Goal: Transaction & Acquisition: Subscribe to service/newsletter

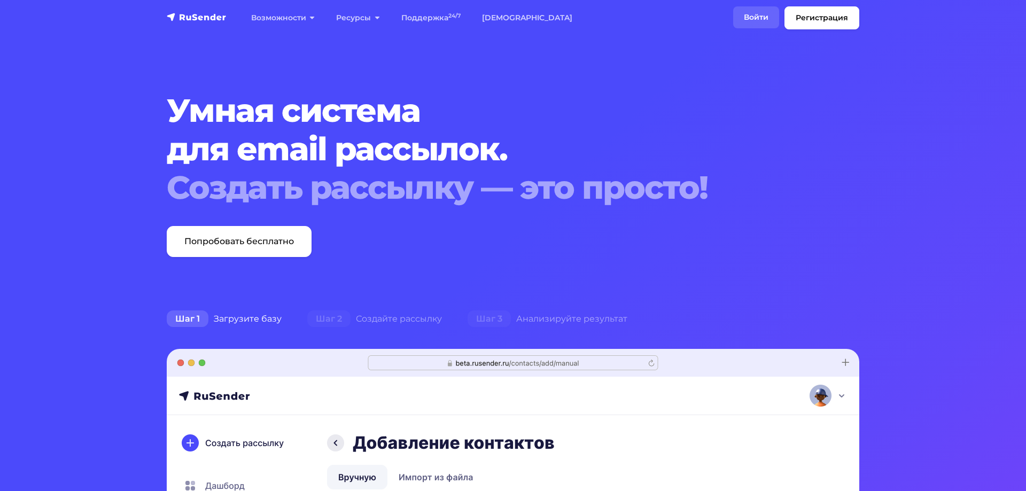
click at [742, 14] on link "Войти" at bounding box center [756, 17] width 46 height 22
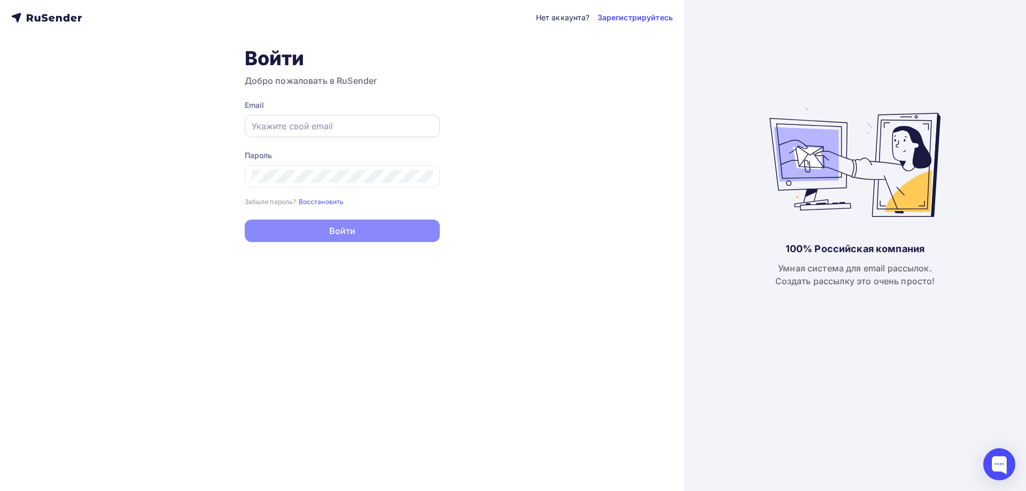
click at [319, 122] on input "text" at bounding box center [342, 126] width 181 height 13
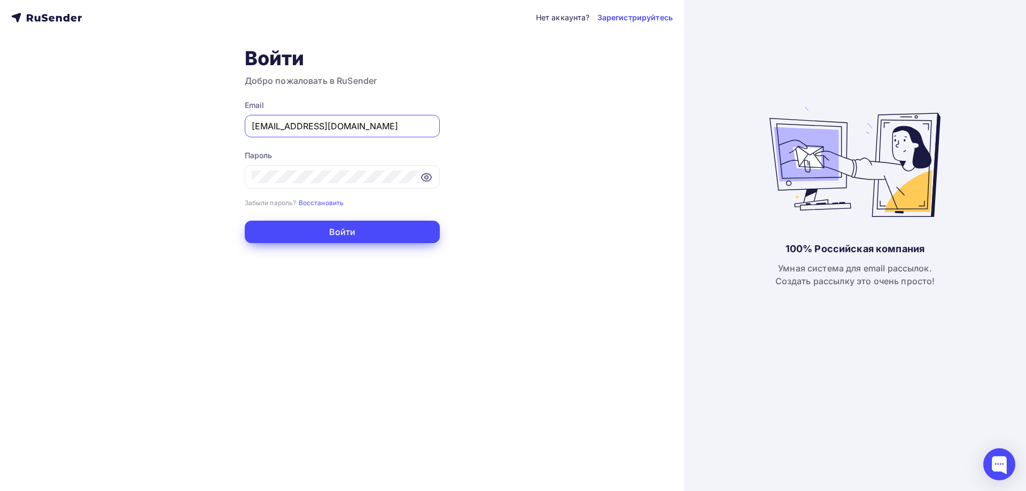
type input "sviridenko@ucoz-team.net"
click at [329, 232] on button "Войти" at bounding box center [342, 232] width 195 height 22
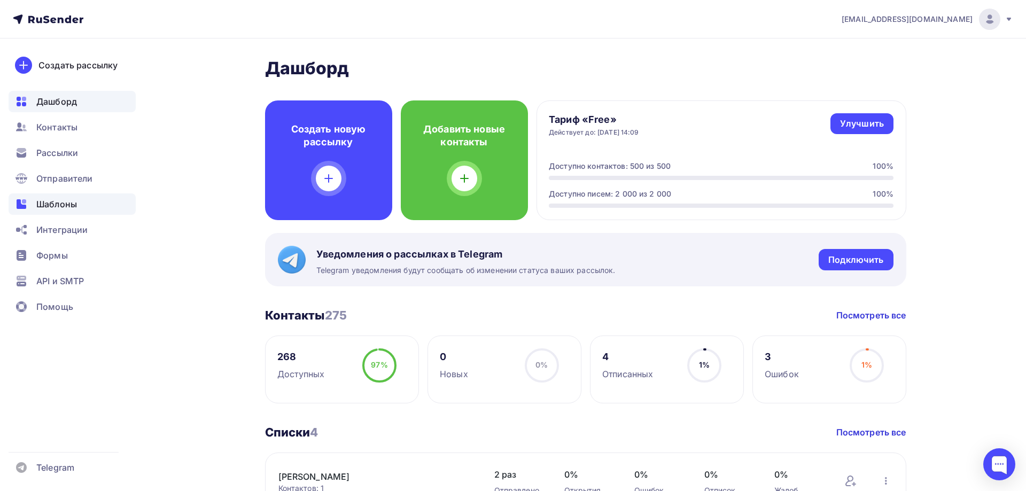
click at [57, 197] on div "Шаблоны" at bounding box center [72, 203] width 127 height 21
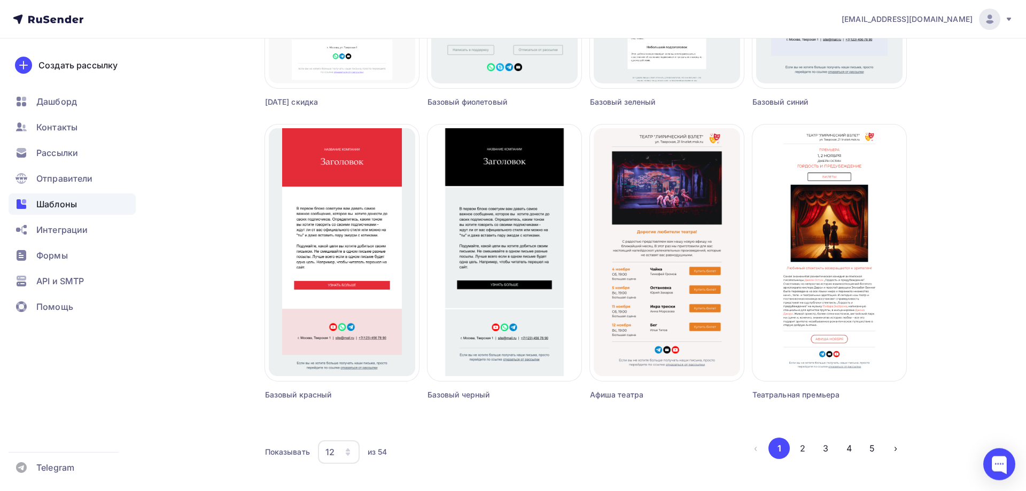
scroll to position [600, 0]
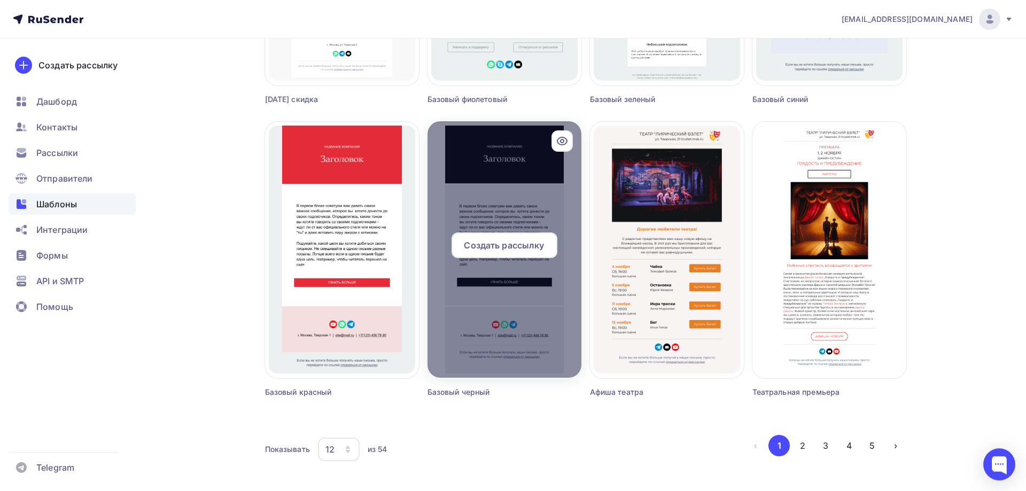
click at [502, 244] on span "Создать рассылку" at bounding box center [504, 245] width 80 height 13
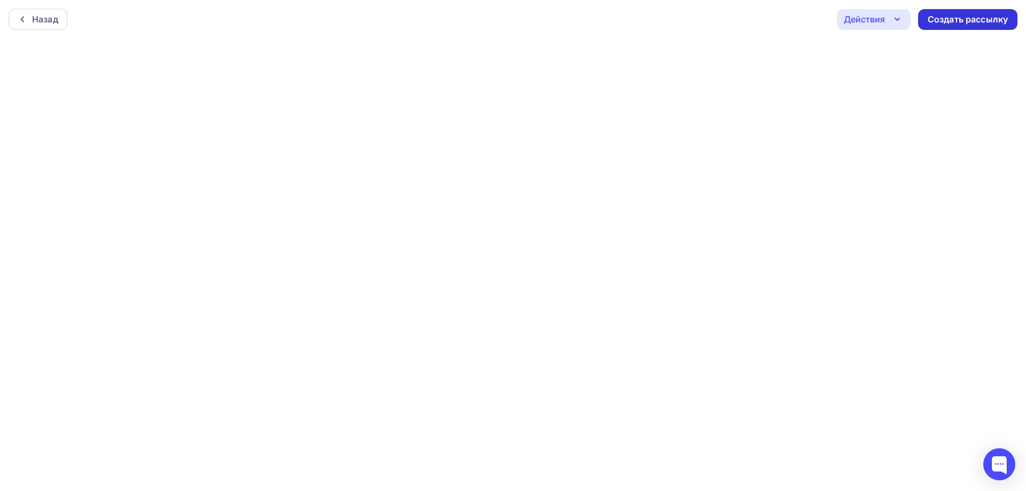
click at [940, 18] on div "Создать рассылку" at bounding box center [968, 19] width 80 height 12
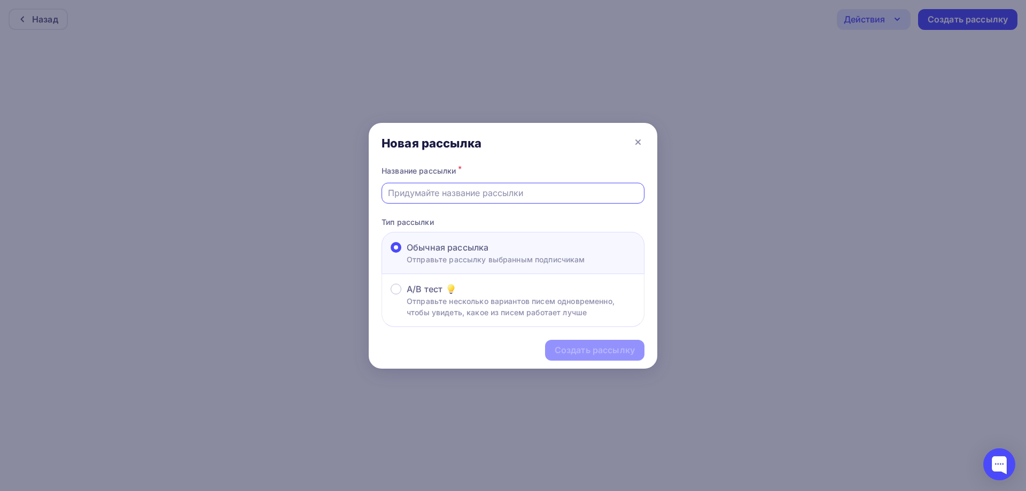
click at [436, 196] on input "text" at bounding box center [513, 193] width 251 height 13
type input "Test"
click at [571, 355] on div "Создать рассылку" at bounding box center [595, 350] width 80 height 12
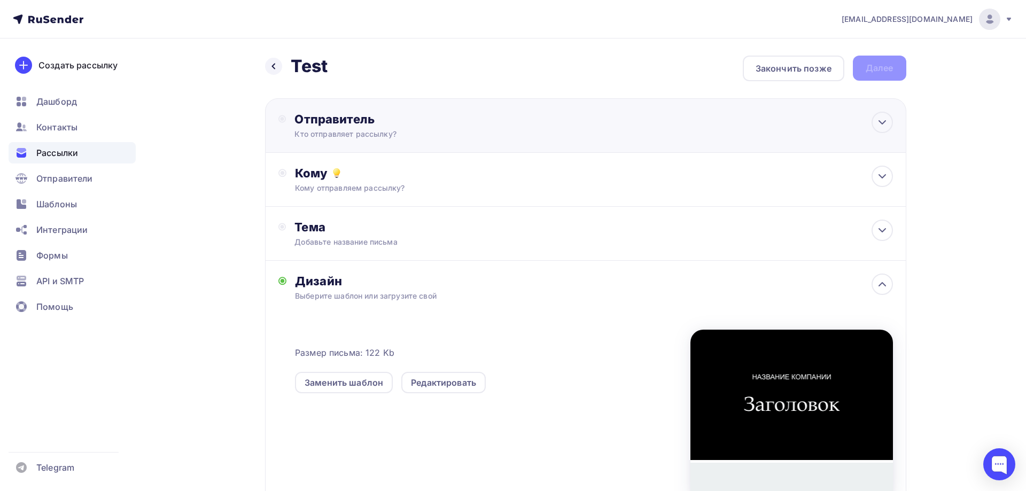
click at [417, 128] on div "Отправитель Кто отправляет рассылку? Email * sviridenko@ucoz-team.net info@otva…" at bounding box center [409, 126] width 231 height 28
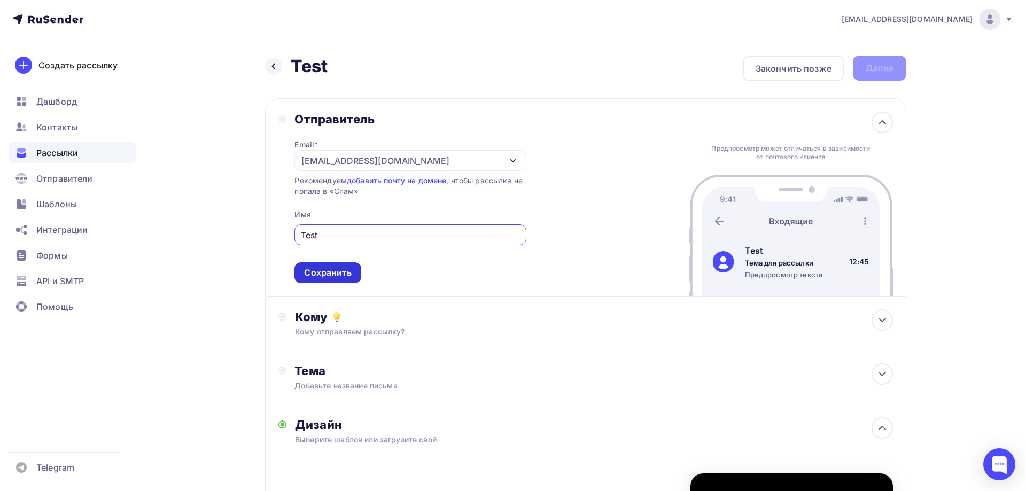
type input "Test"
click at [331, 272] on div "Сохранить" at bounding box center [327, 273] width 47 height 12
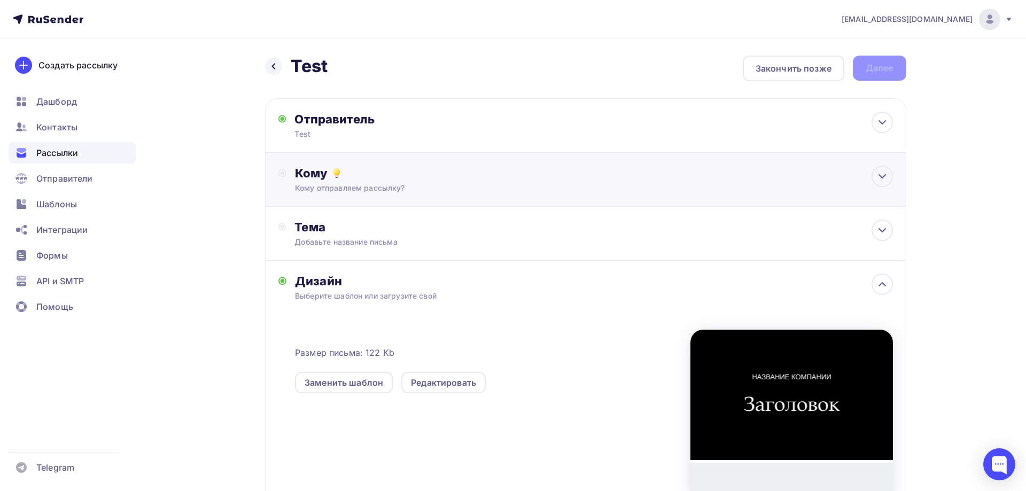
click at [365, 188] on div "Кому отправляем рассылку?" at bounding box center [564, 188] width 538 height 11
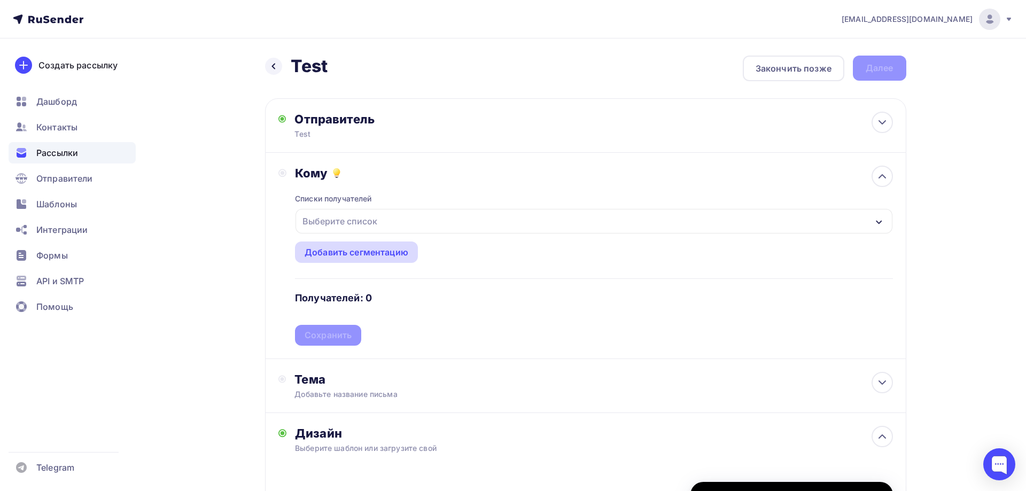
click at [340, 247] on div "Добавить сегментацию" at bounding box center [357, 252] width 104 height 13
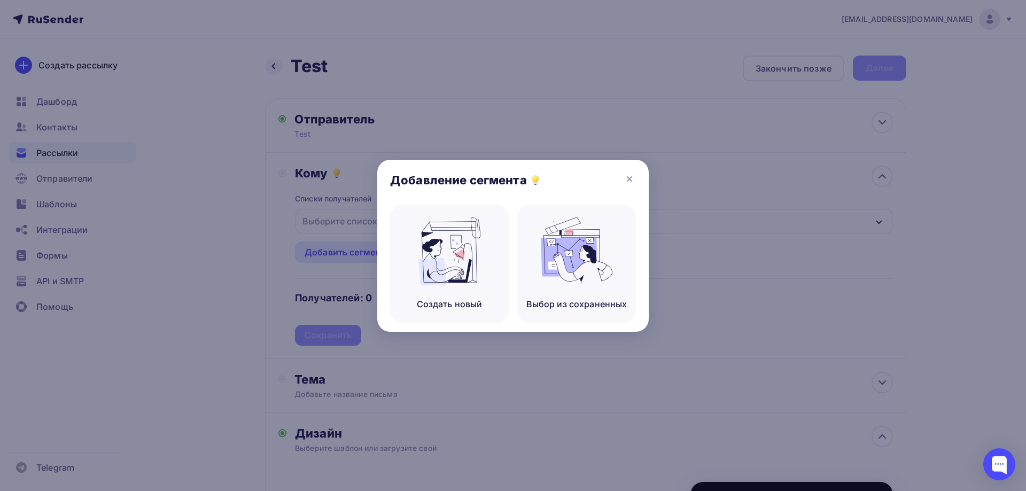
click at [343, 217] on div at bounding box center [513, 245] width 1026 height 491
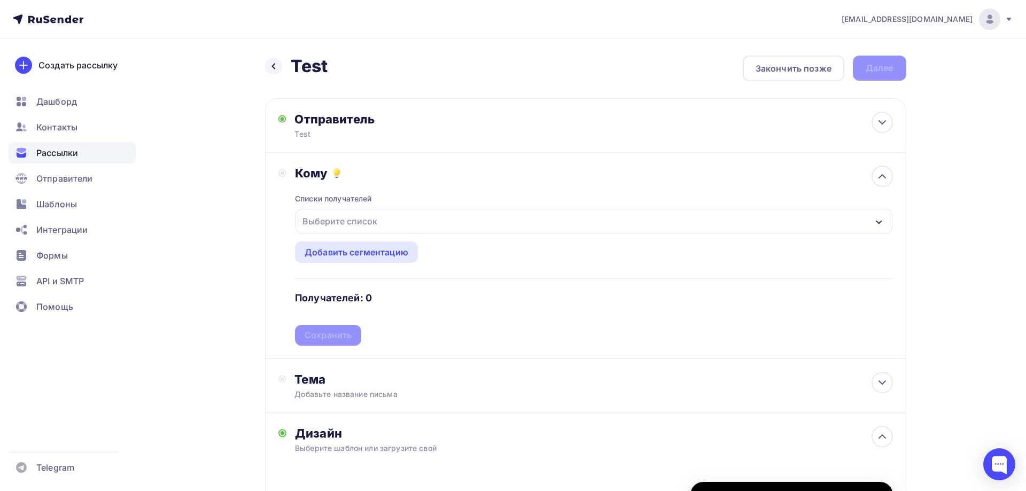
click at [486, 224] on div "Выберите список" at bounding box center [594, 221] width 596 height 25
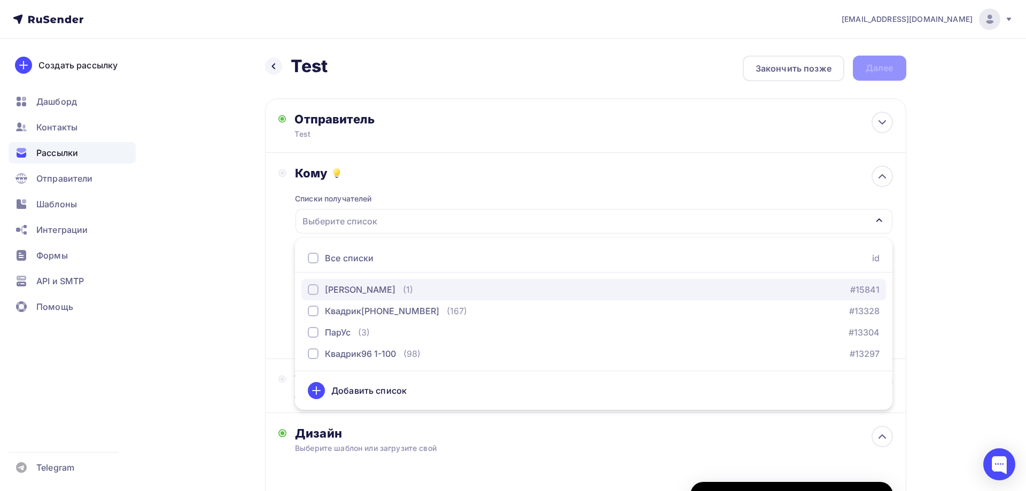
click at [332, 291] on div "Я (1)" at bounding box center [360, 289] width 105 height 13
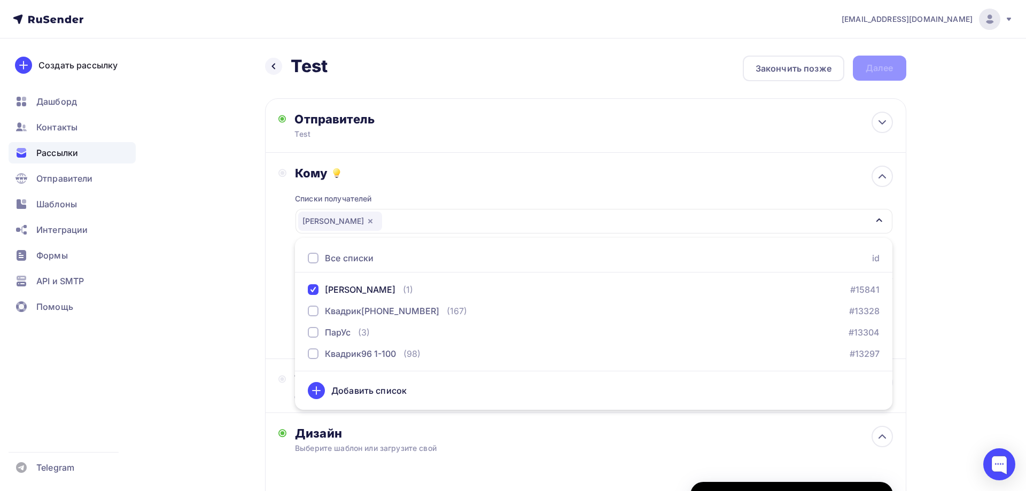
click at [928, 226] on div "Назад Test Test Закончить позже Далее Отправитель Test Email * sviridenko@ucoz-…" at bounding box center [513, 405] width 876 height 734
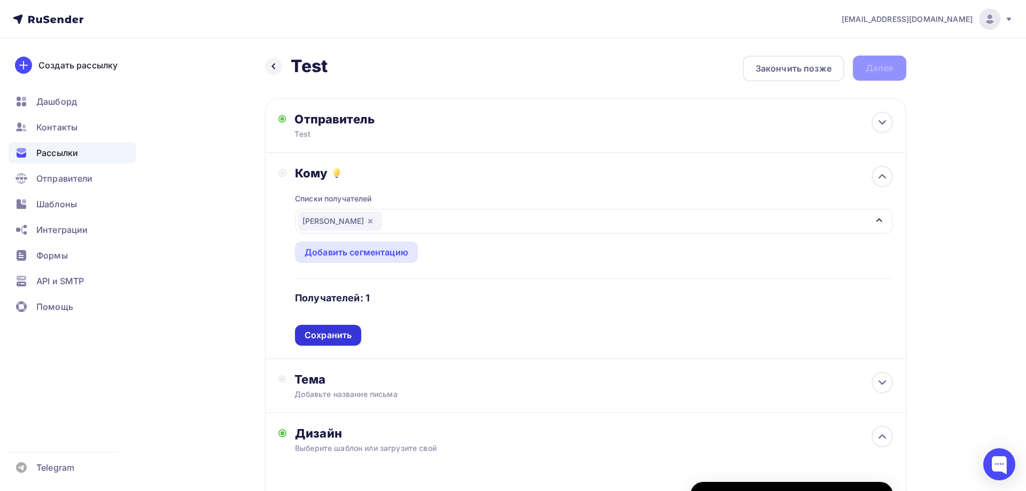
click at [334, 341] on div "Сохранить" at bounding box center [328, 335] width 47 height 12
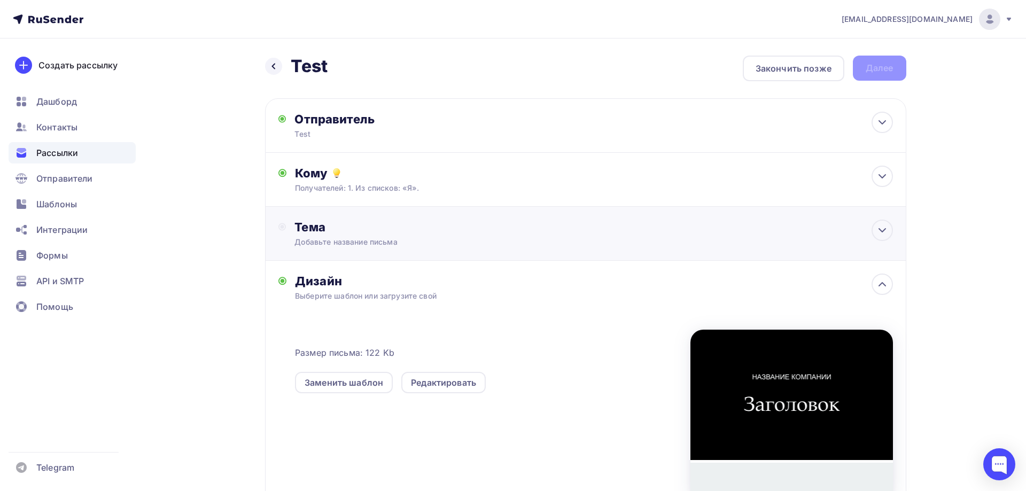
click at [332, 243] on div "Добавьте название письма" at bounding box center [389, 242] width 190 height 11
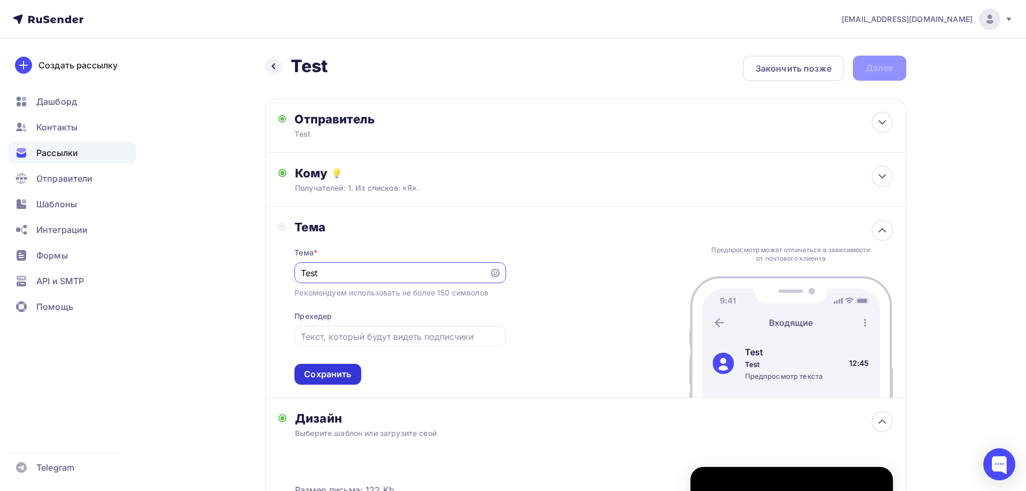
type input "Test"
click at [342, 373] on div "Сохранить" at bounding box center [327, 374] width 47 height 12
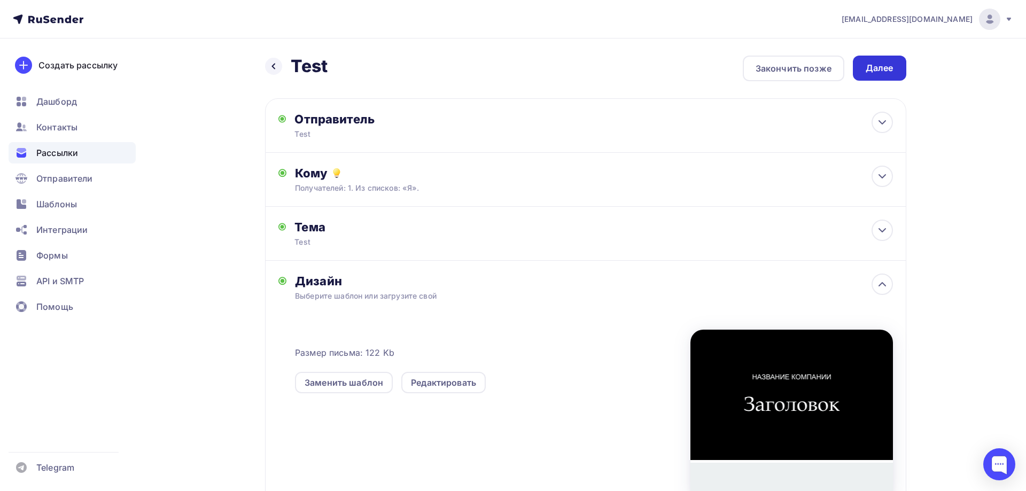
click at [873, 71] on div "Далее" at bounding box center [880, 68] width 28 height 12
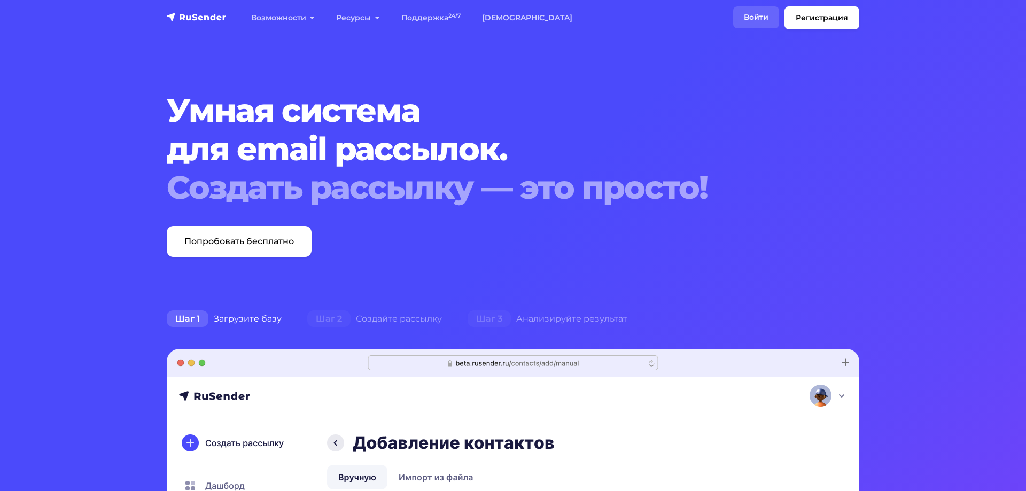
click at [752, 27] on link "Войти" at bounding box center [756, 17] width 46 height 22
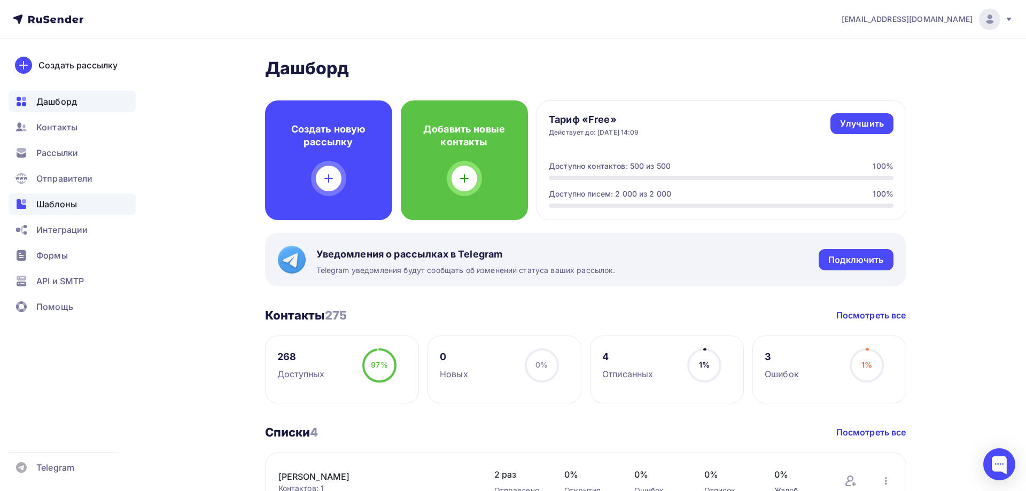
click at [68, 206] on span "Шаблоны" at bounding box center [56, 204] width 41 height 13
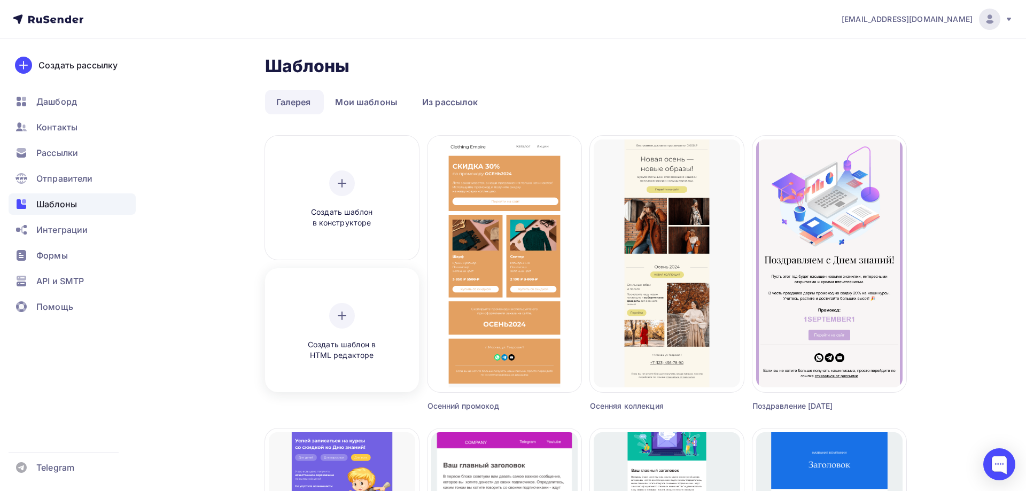
click at [376, 317] on div "Создать шаблон в HTML редакторе" at bounding box center [342, 332] width 102 height 58
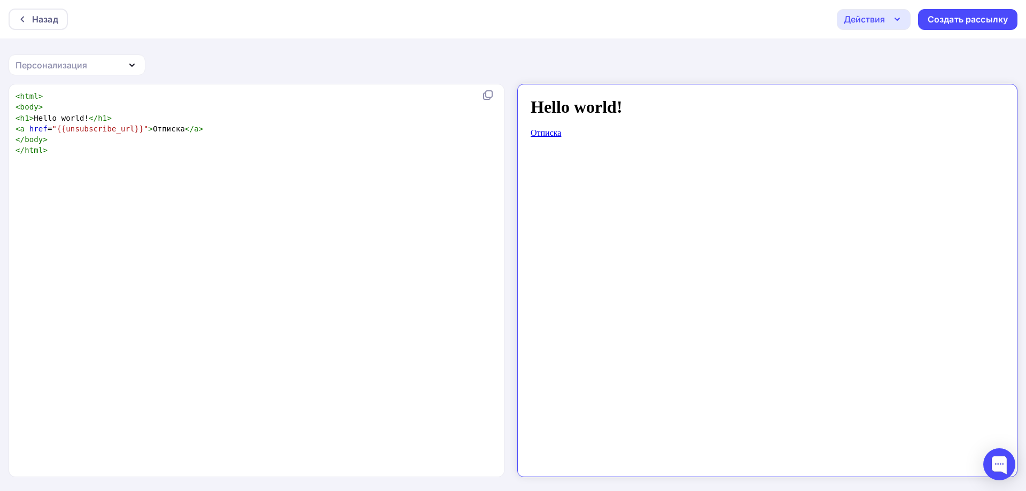
scroll to position [4, 0]
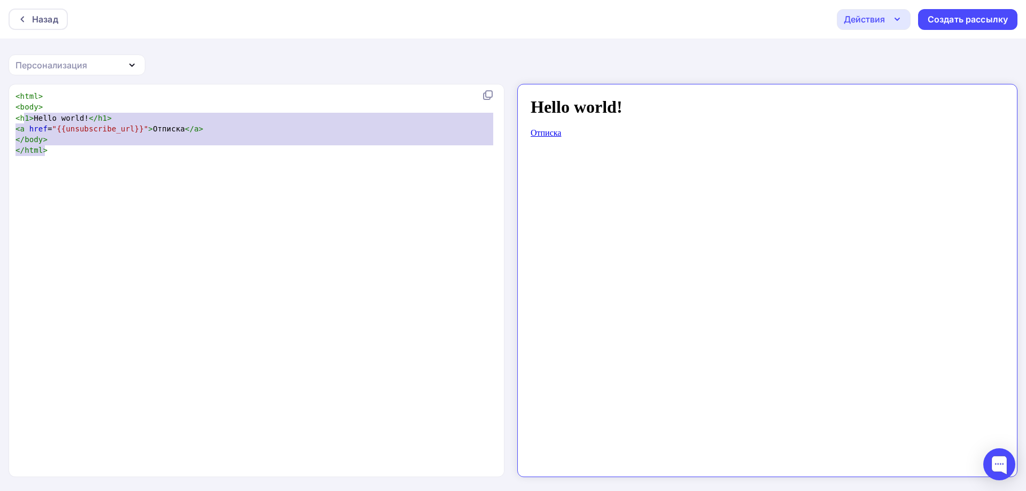
type textarea "<html> <body> <h1>Hello world!</h1> <a href="{{unsubscribe_url}}">Отписка</a> <…"
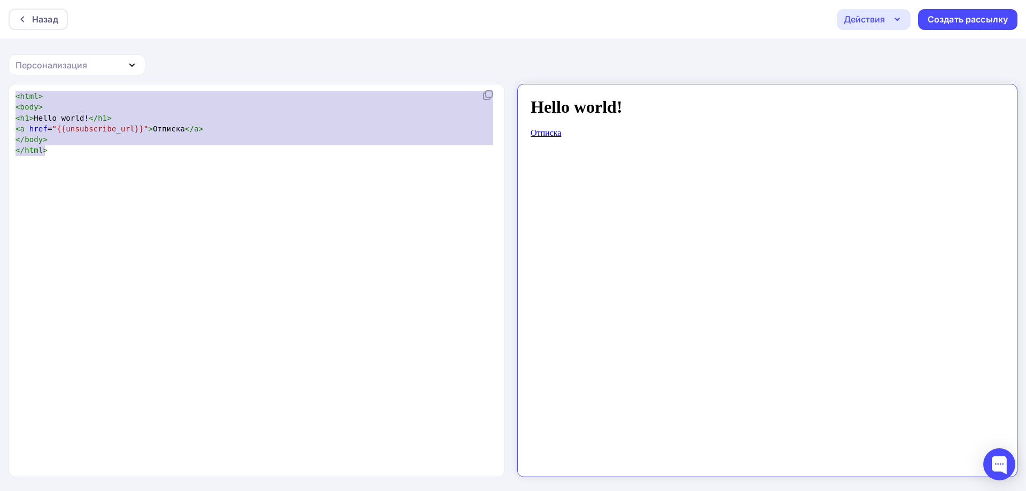
drag, startPoint x: 34, startPoint y: 142, endPoint x: 8, endPoint y: 92, distance: 56.2
click at [8, 92] on div "<html> <body> <h1>Hello world!</h1> <a href="{{unsubscribe_url}}">Отписка</a> <…" at bounding box center [513, 288] width 1026 height 408
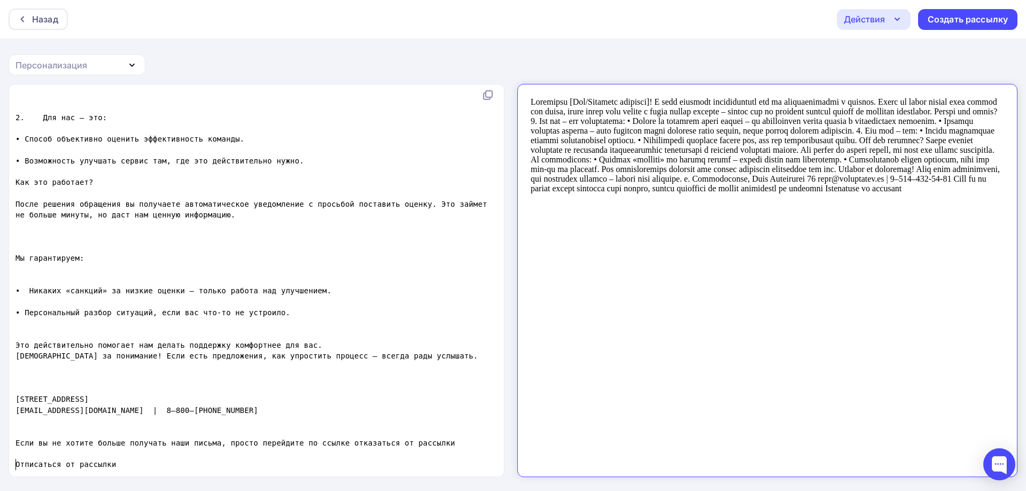
scroll to position [0, 0]
click at [237, 242] on pre "​" at bounding box center [254, 247] width 482 height 11
type textarea "Уважаемый [Имя/Название компании]! Я хочу искренне поблагодарить вас за сотрудн…"
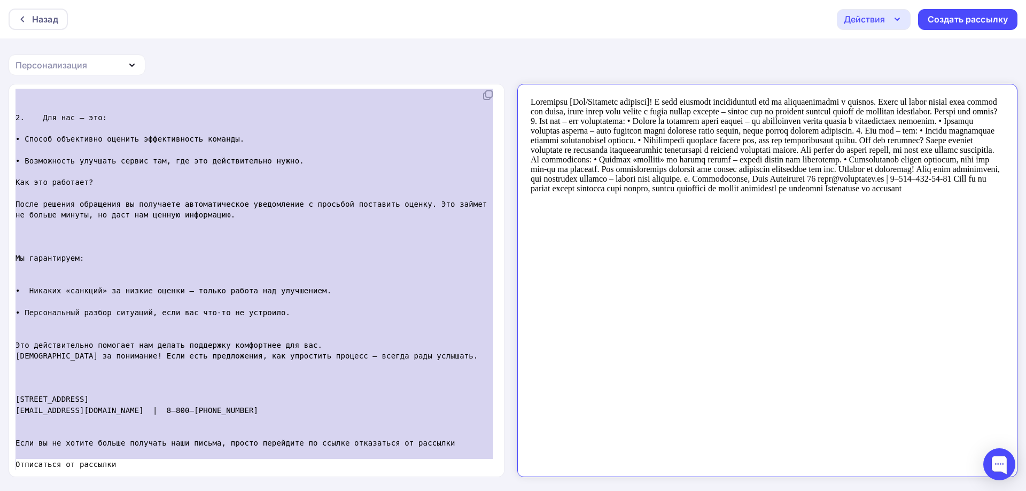
paste textarea
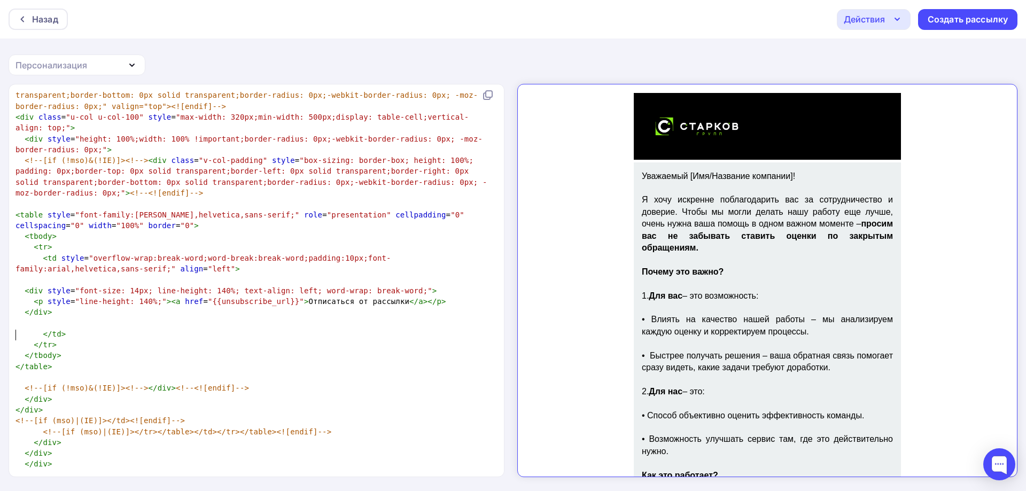
click at [385, 480] on pre "​" at bounding box center [254, 485] width 482 height 11
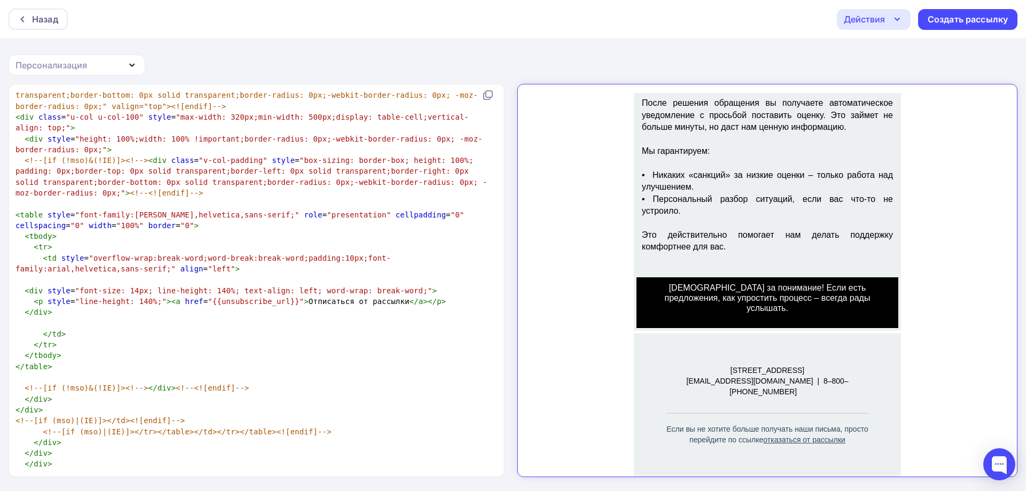
scroll to position [408, 0]
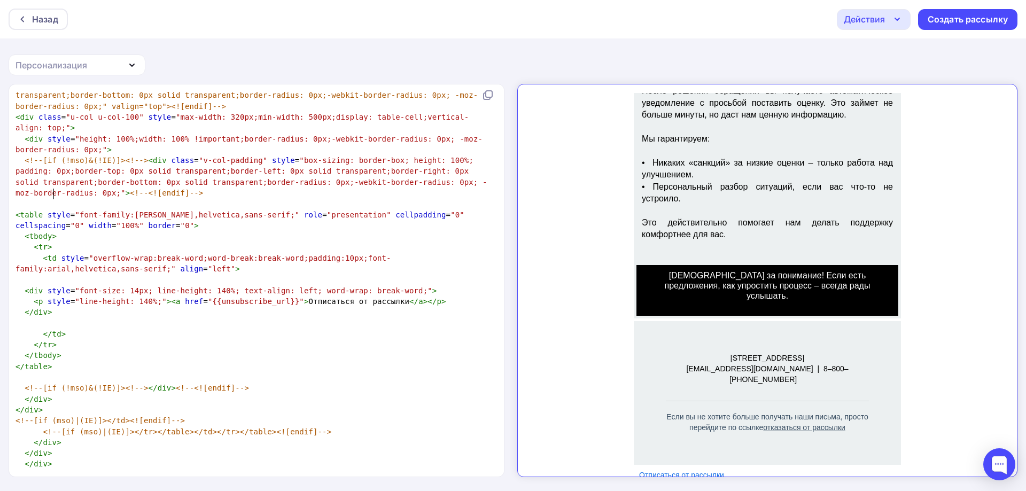
click at [455, 339] on pre "</ tr >" at bounding box center [254, 344] width 482 height 11
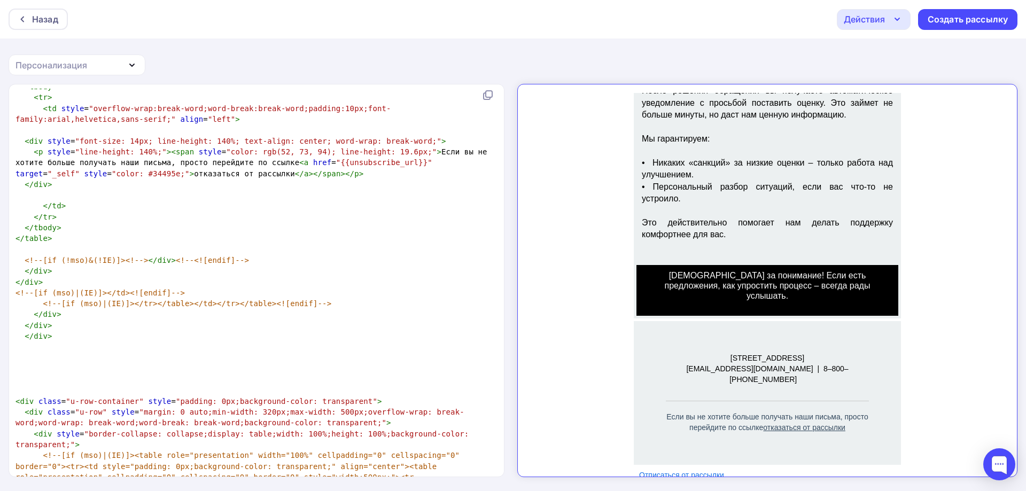
scroll to position [5021, 0]
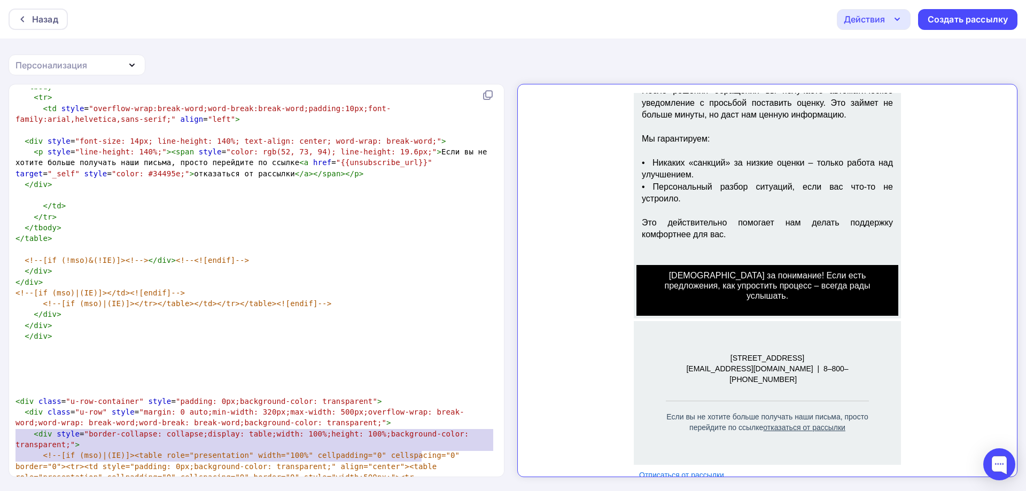
type textarea "radius: 0px;"> <!--[if (!mso)&(!IE)]><!--><div class="v-col-padding" style="box…"
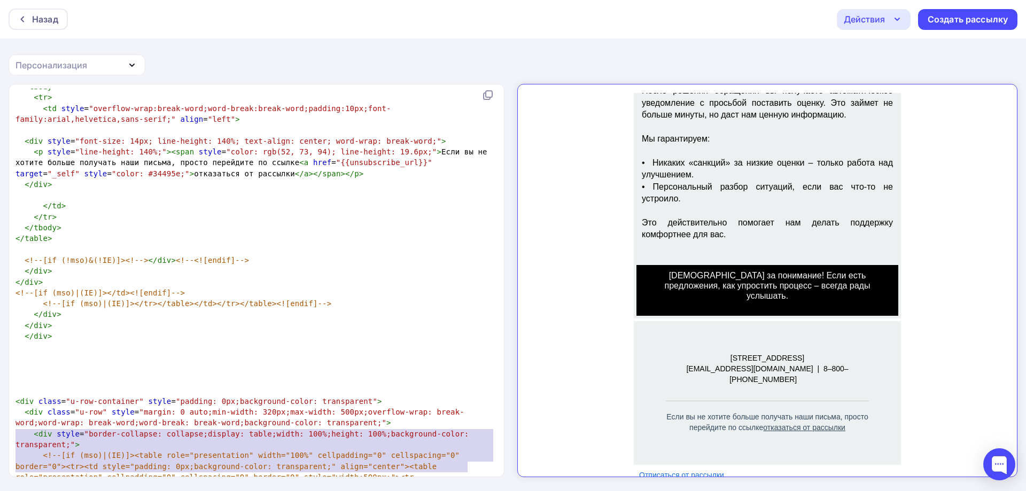
drag, startPoint x: 501, startPoint y: 427, endPoint x: 503, endPoint y: 472, distance: 45.0
click at [503, 472] on div "radius: 0px;"> <!--[if (!mso)&(!IE)]><!--><div class="v-col-padding" style="box…" at bounding box center [257, 280] width 496 height 392
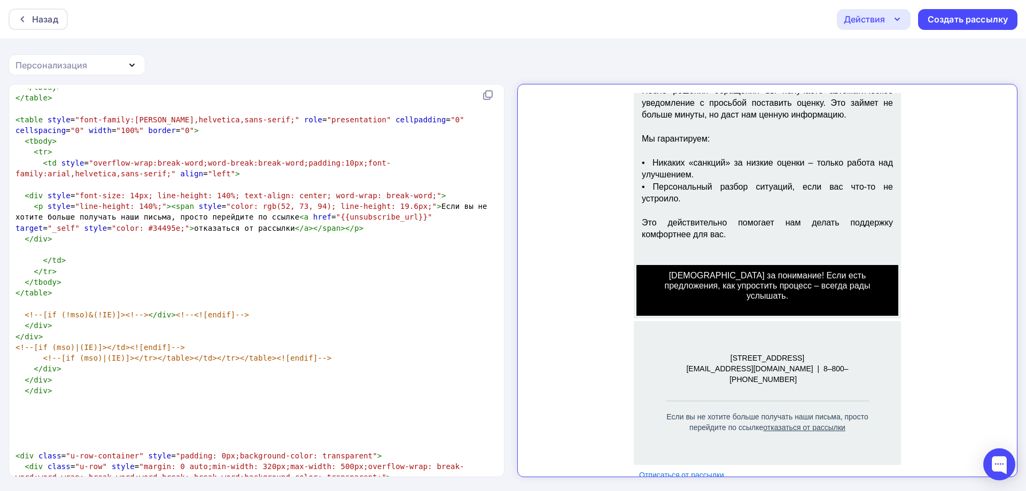
scroll to position [4967, 0]
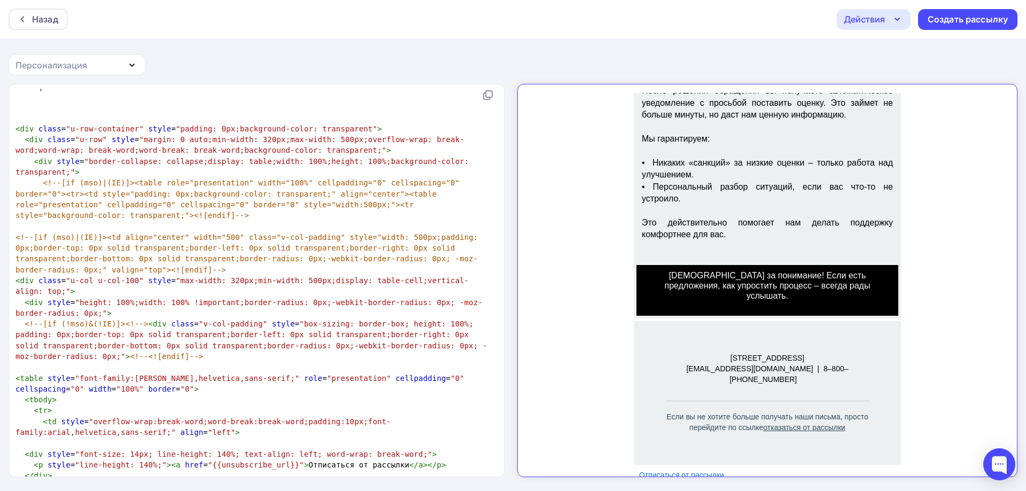
scroll to position [1, 0]
type textarea "</div>"
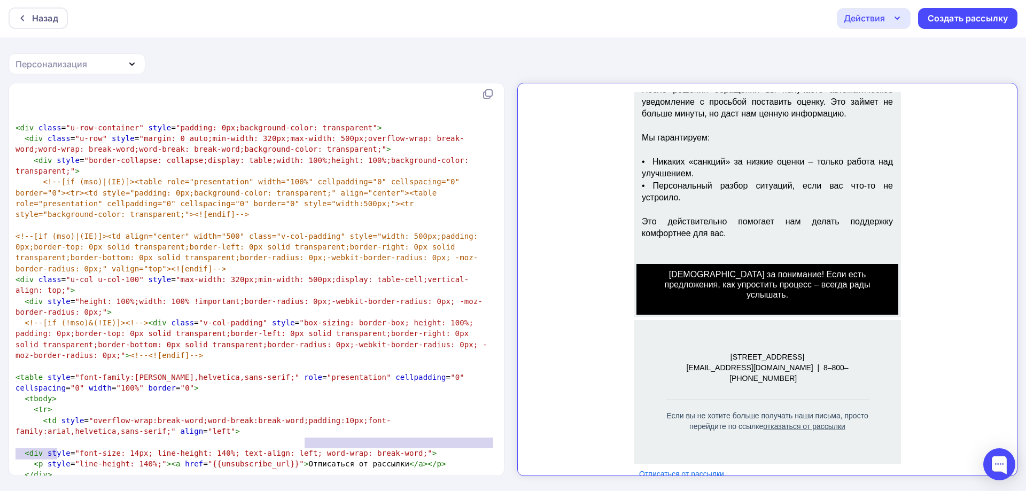
scroll to position [0, 0]
click at [505, 451] on div "x <!DOCTYPE HTML PUBLIC "-//W3C//DTD XHTML 1.0 Transitional //EN" "http://www.w…" at bounding box center [513, 287] width 1026 height 408
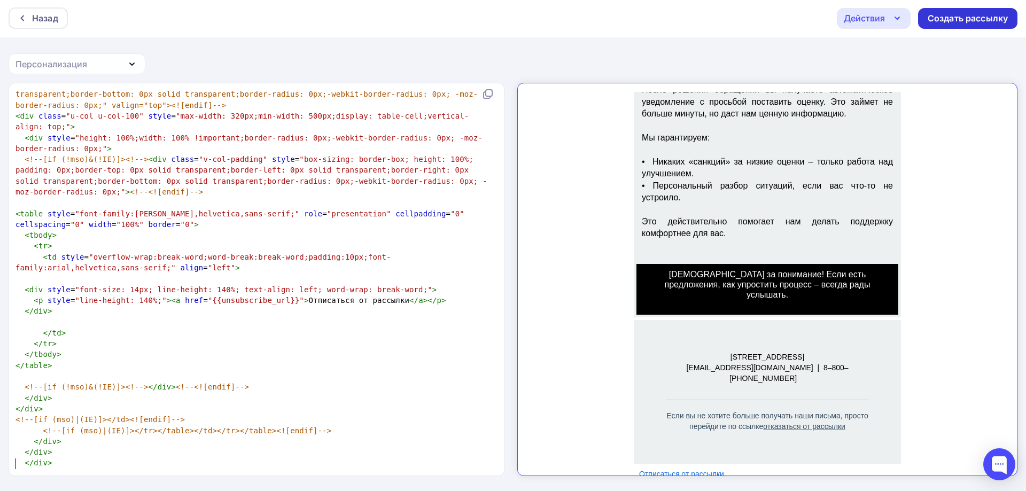
click at [940, 21] on div "Создать рассылку" at bounding box center [968, 18] width 80 height 12
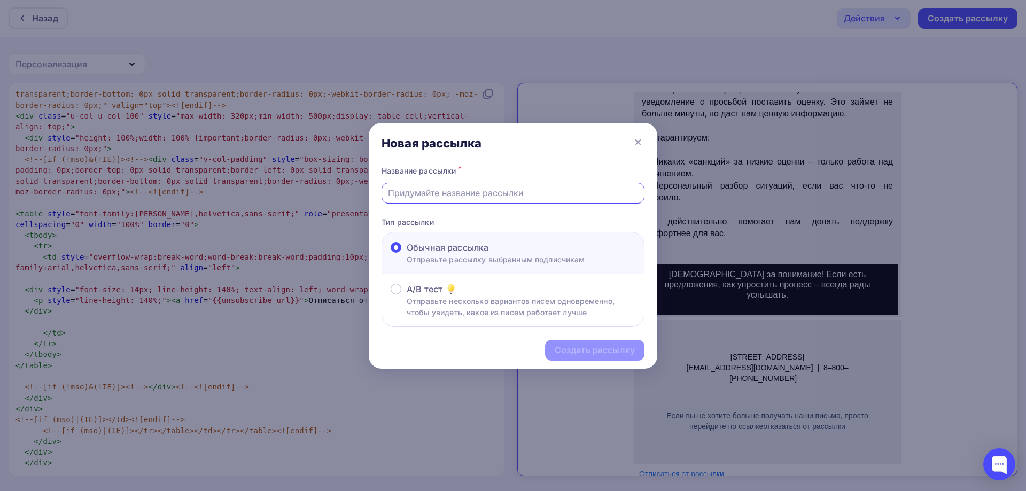
click at [445, 193] on input "text" at bounding box center [513, 193] width 251 height 13
type input "Test"
click at [578, 350] on div "Создать рассылку" at bounding box center [595, 350] width 80 height 12
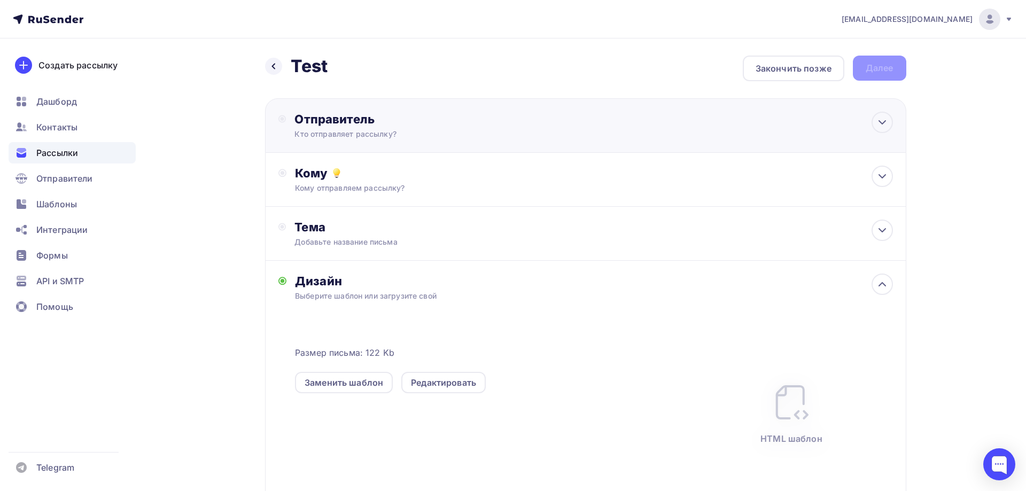
click at [361, 138] on div "Кто отправляет рассылку?" at bounding box center [398, 134] width 208 height 11
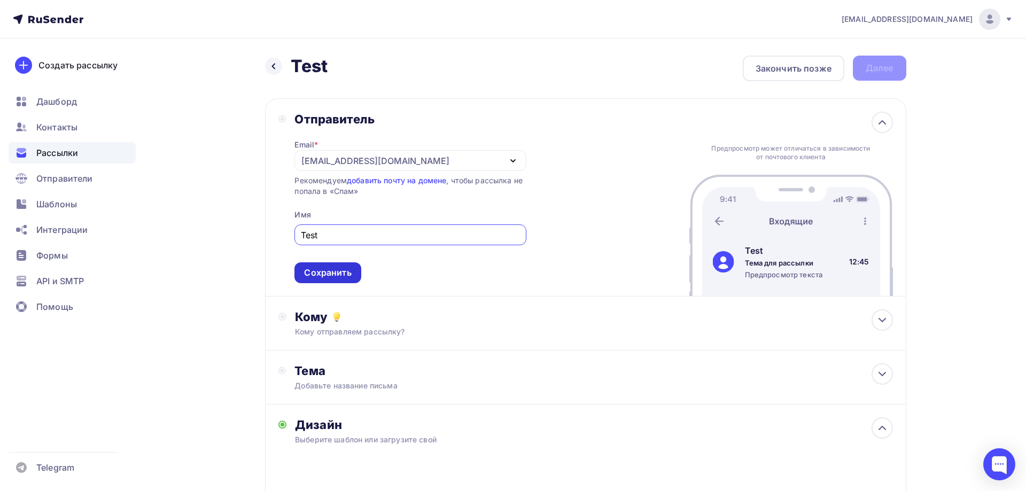
type input "Test"
click at [338, 265] on div "Сохранить" at bounding box center [327, 272] width 66 height 21
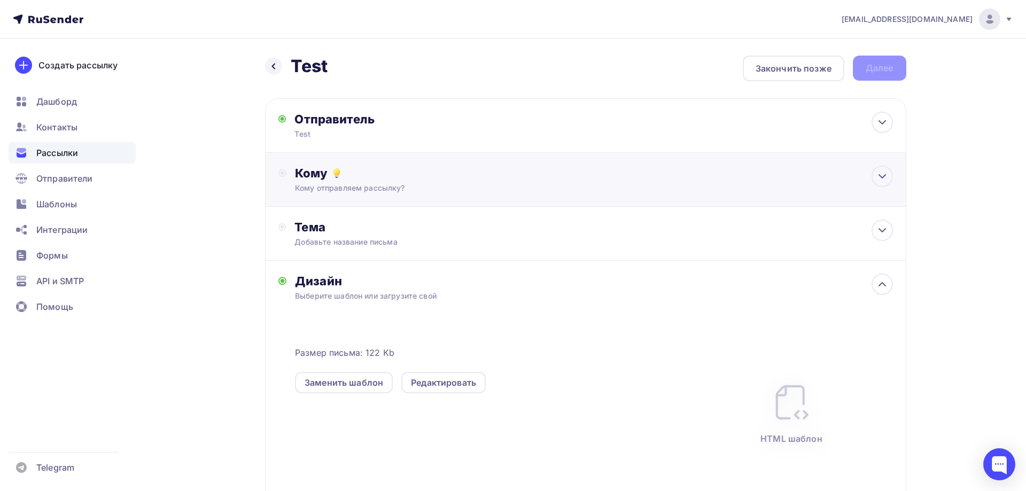
click at [335, 191] on div "Кому отправляем рассылку?" at bounding box center [564, 188] width 538 height 11
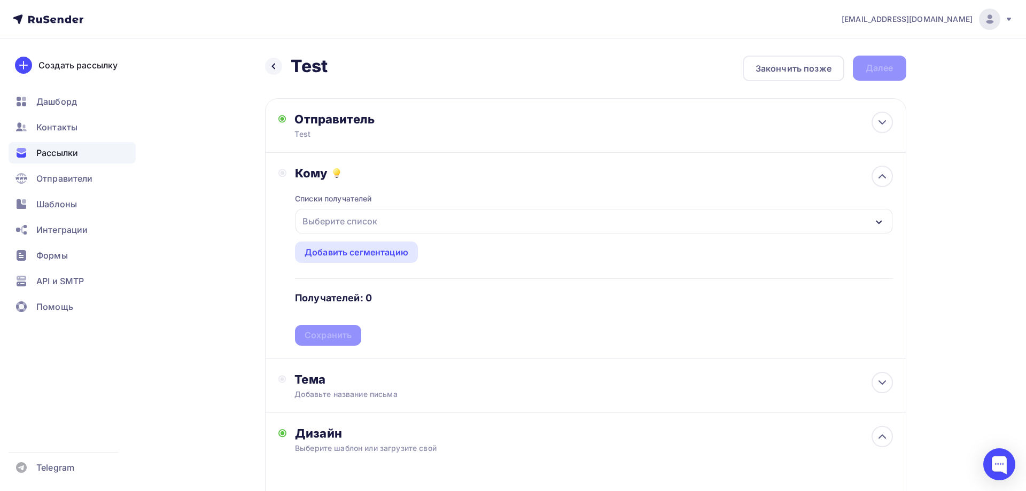
click at [338, 227] on div "Выберите список" at bounding box center [339, 221] width 83 height 19
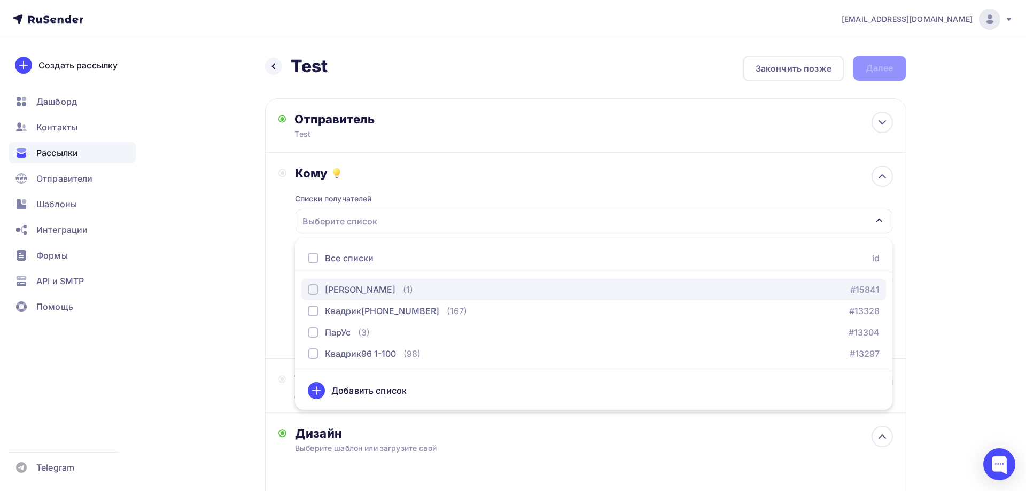
click at [332, 286] on div "Я (1)" at bounding box center [360, 289] width 105 height 13
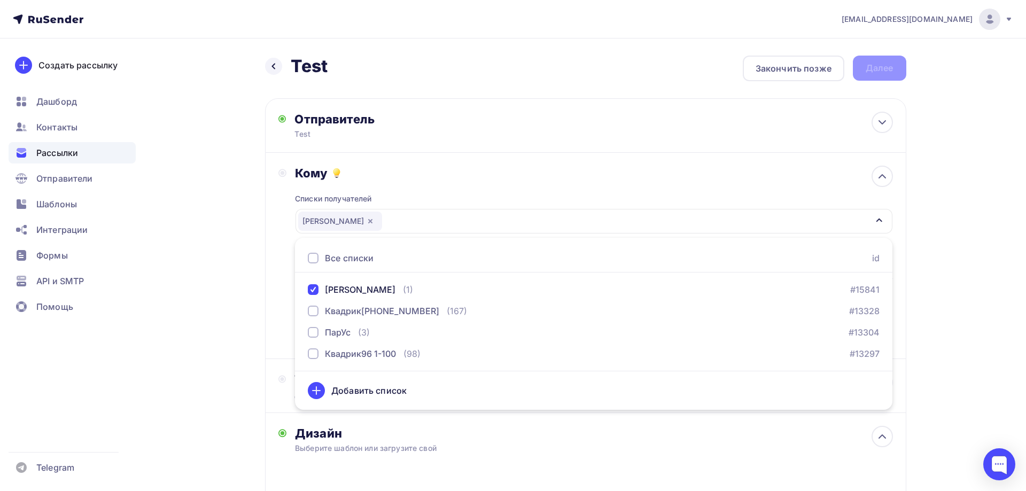
click at [214, 263] on div "Назад Test Test Закончить позже Далее Отправитель Test Email * sviridenko@ucoz-…" at bounding box center [513, 405] width 876 height 734
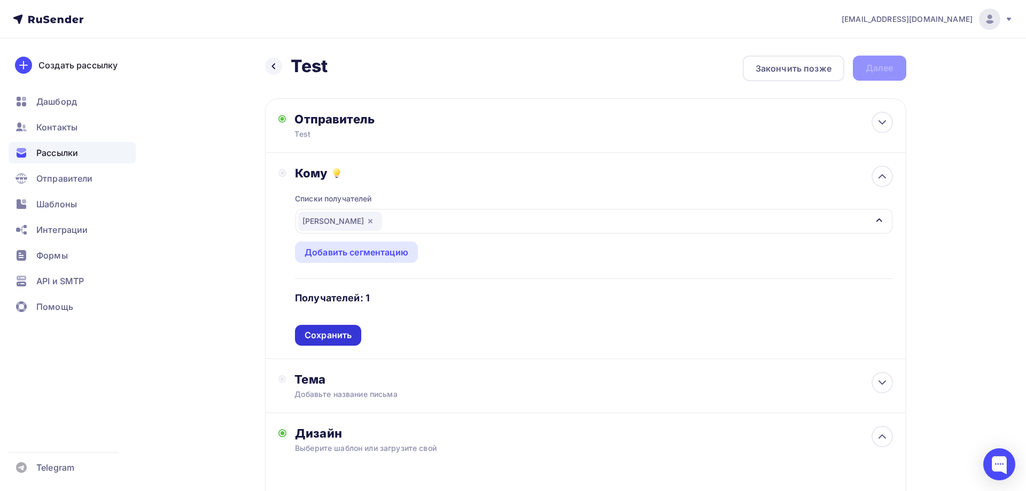
click at [348, 330] on div "Сохранить" at bounding box center [328, 335] width 47 height 12
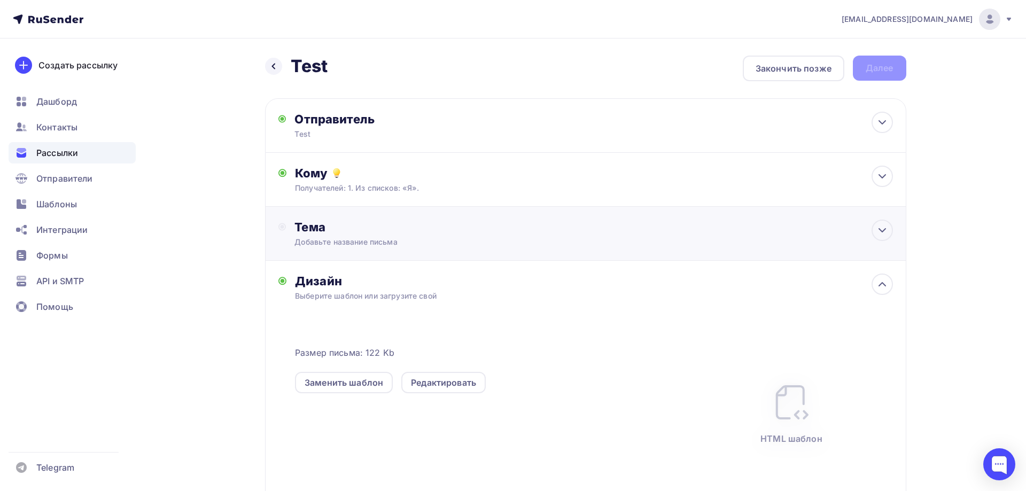
click at [337, 234] on div "Тема" at bounding box center [399, 227] width 211 height 15
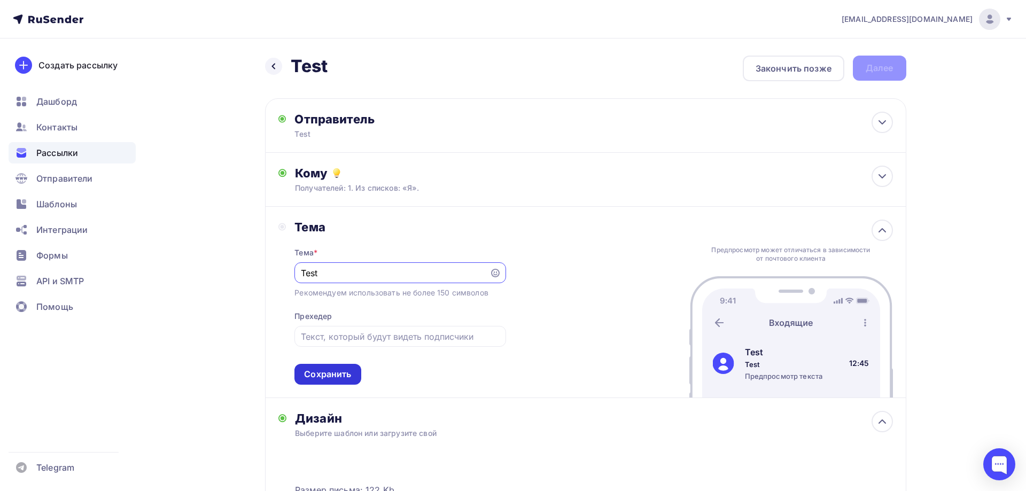
type input "Test"
click at [332, 375] on div "Сохранить" at bounding box center [327, 374] width 47 height 12
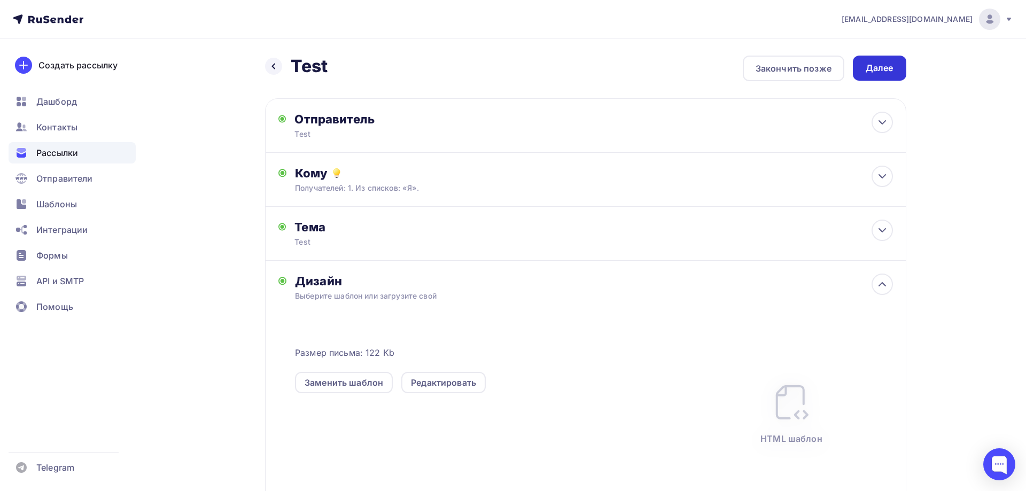
click at [892, 65] on div "Далее" at bounding box center [880, 68] width 28 height 12
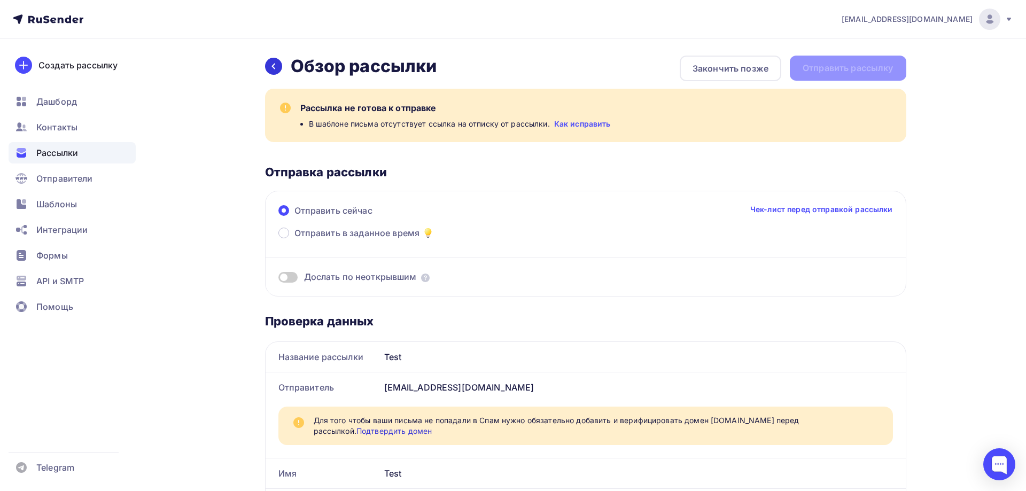
click at [272, 65] on icon at bounding box center [273, 66] width 9 height 9
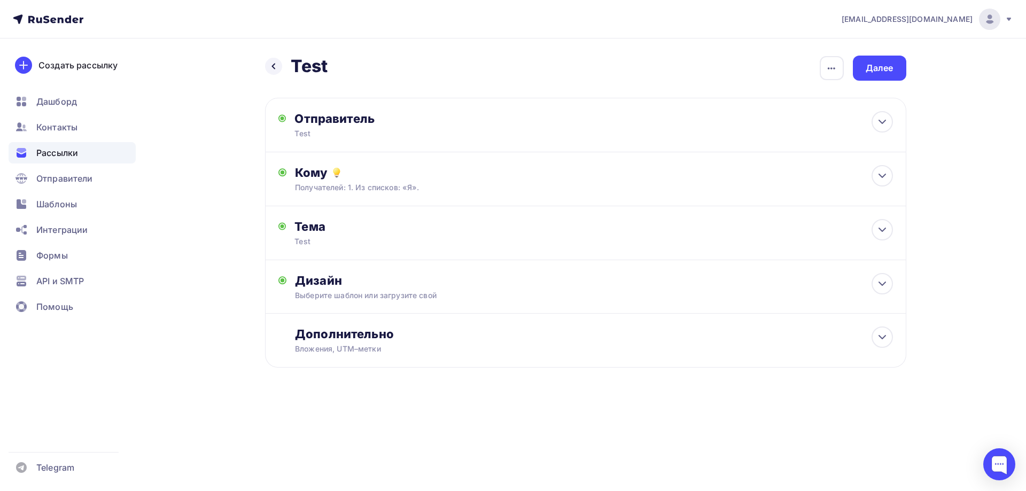
click at [272, 65] on icon at bounding box center [273, 66] width 9 height 9
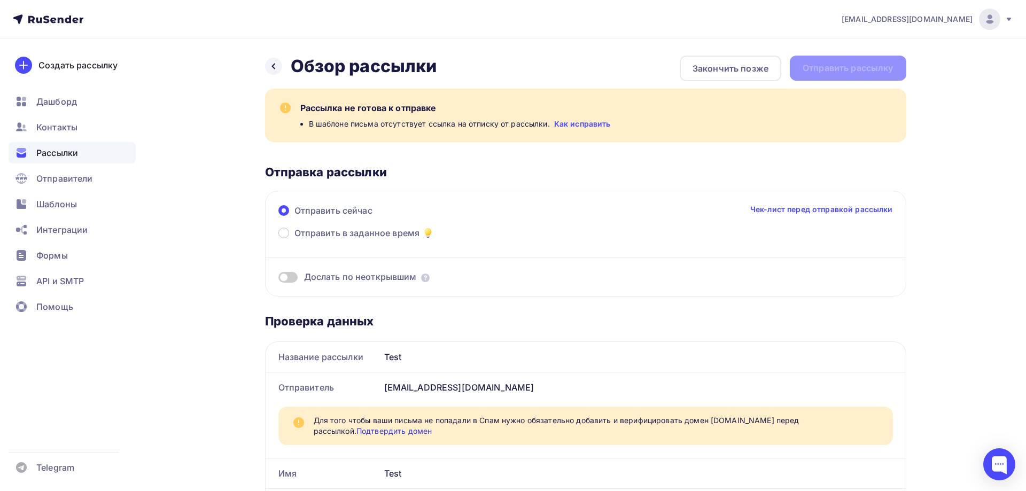
click at [272, 65] on icon at bounding box center [273, 66] width 9 height 9
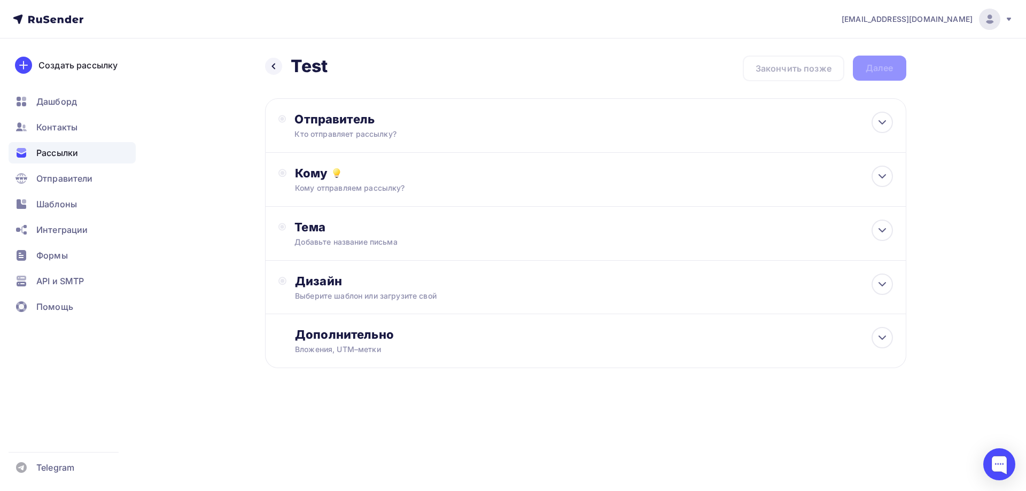
click at [272, 65] on icon at bounding box center [273, 66] width 9 height 9
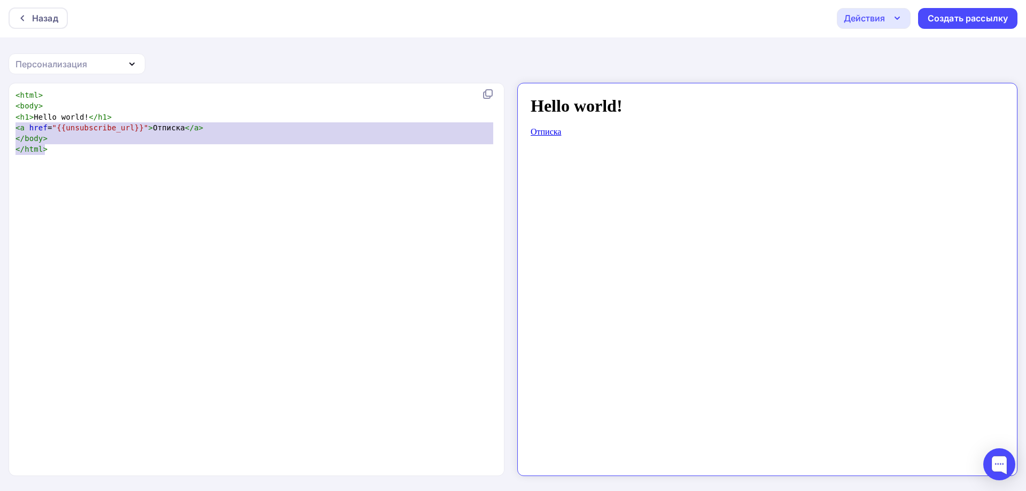
type textarea "<html> <body> <h1>Hello world!</h1> <a href="{{unsubscribe_url}}">Отписка</a> <…"
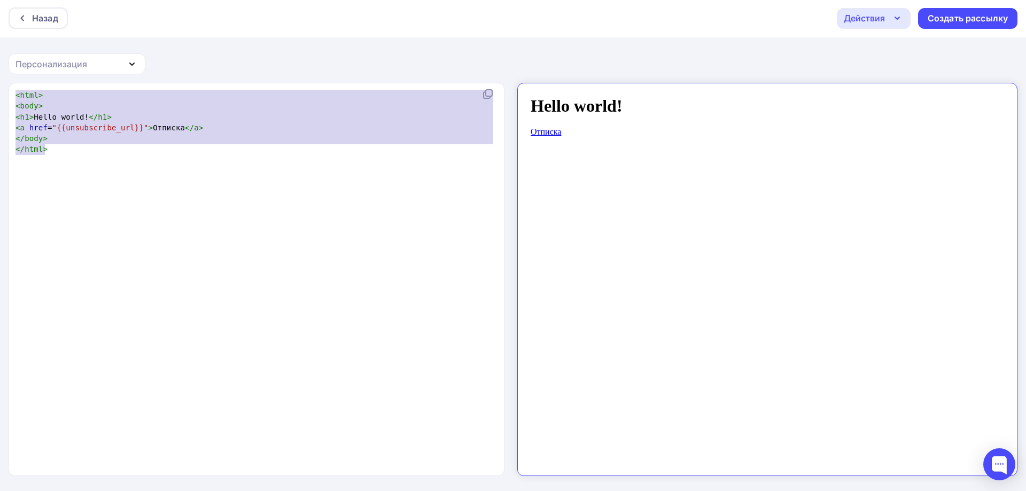
drag, startPoint x: 79, startPoint y: 155, endPoint x: 0, endPoint y: 78, distance: 110.0
click at [0, 78] on div "Назад Действия Отправить тестовое письмо Сохранить в Мои шаблоны Выйти без сохр…" at bounding box center [513, 245] width 1026 height 492
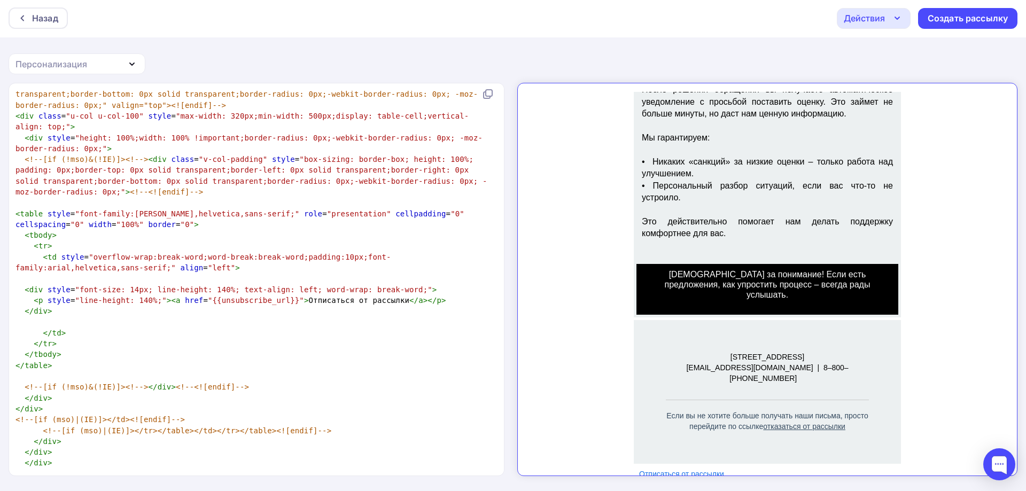
click at [716, 460] on p "Отписаться от рассылки" at bounding box center [758, 465] width 257 height 11
click at [718, 460] on p "Отписаться от рассылки" at bounding box center [758, 465] width 257 height 11
type textarea "<p style="line-height: 140%;"><a href="{{unsubscribe_url}}">Отписаться от рассы…"
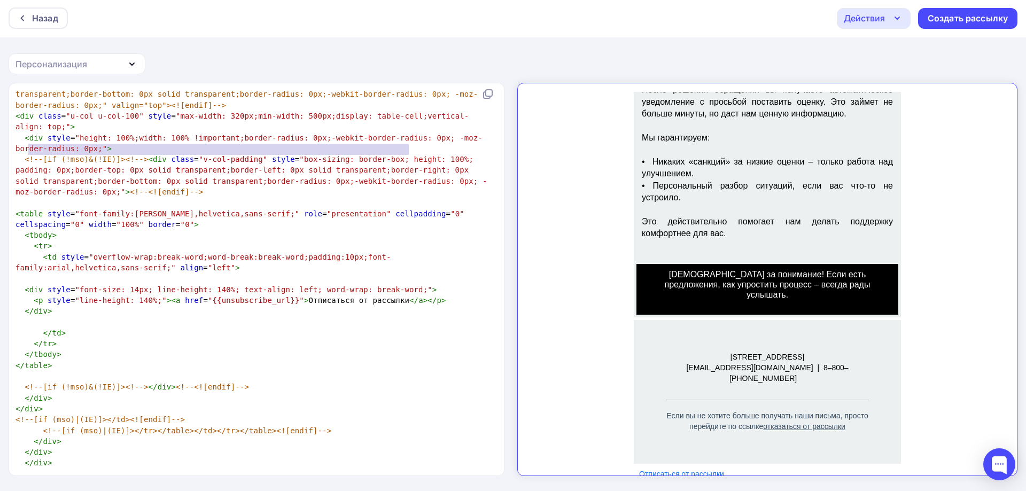
drag, startPoint x: 419, startPoint y: 148, endPoint x: 28, endPoint y: 154, distance: 391.3
click at [28, 295] on pre "< p style = "line-height: 140%;" >< a href = "{{unsubscribe_url}}" > Отписаться…" at bounding box center [254, 300] width 482 height 11
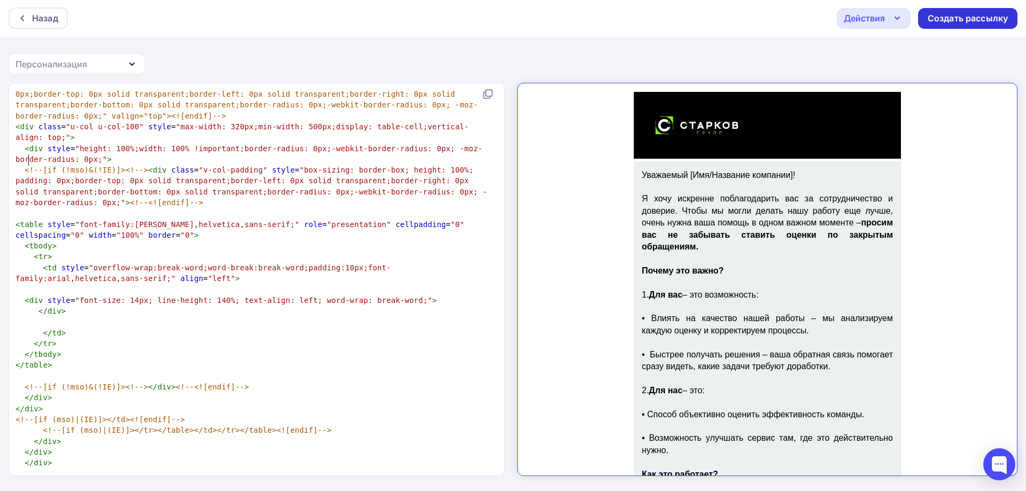
click at [963, 19] on div "Создать рассылку" at bounding box center [968, 18] width 80 height 12
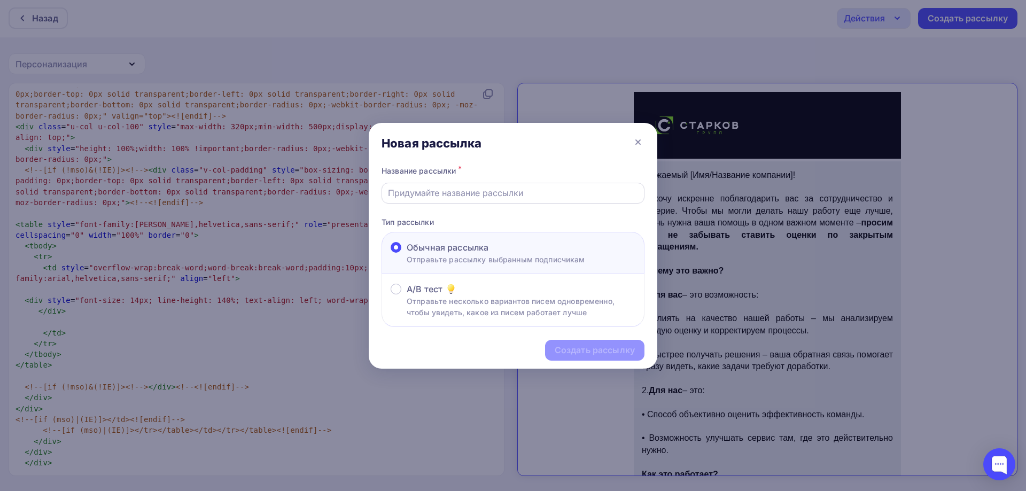
click at [457, 193] on input "text" at bounding box center [513, 193] width 251 height 13
type input "Test"
click at [572, 352] on div "Создать рассылку" at bounding box center [595, 350] width 80 height 12
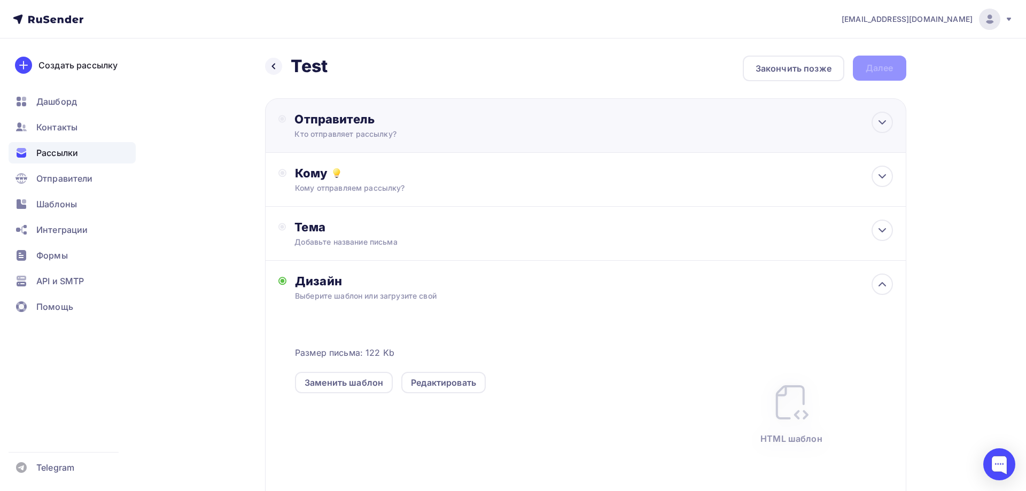
click at [387, 143] on div "Отправитель Кто отправляет рассылку? Email * sviridenko@ucoz-team.net info@otva…" at bounding box center [585, 125] width 641 height 55
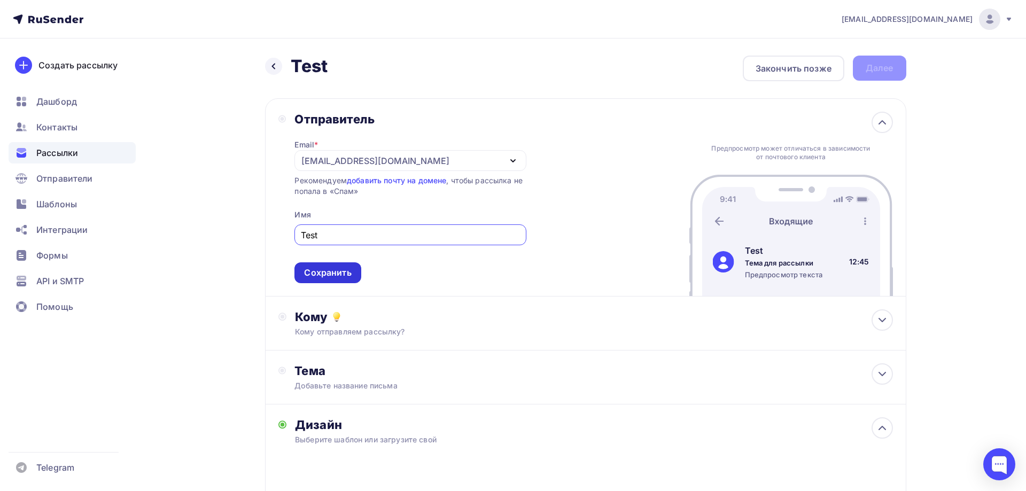
type input "Test"
click at [344, 267] on div "Сохранить" at bounding box center [327, 272] width 66 height 21
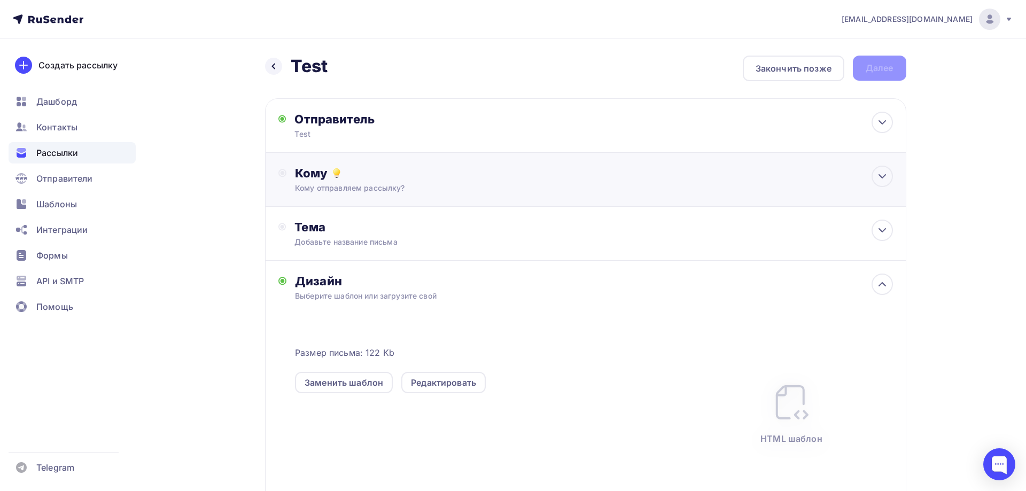
click at [344, 199] on div "Кому Кому отправляем рассылку? Списки получателей Выберите список Все списки id…" at bounding box center [585, 180] width 641 height 54
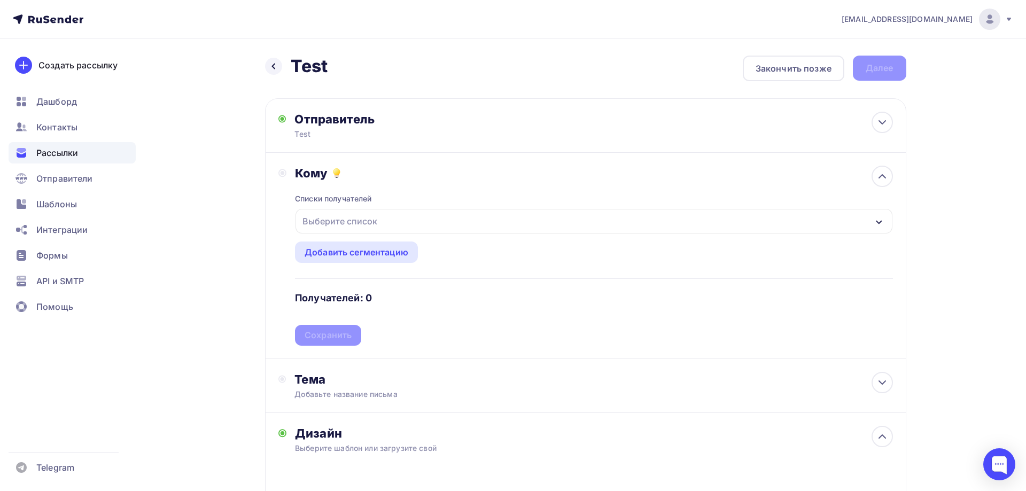
click at [338, 222] on div "Выберите список" at bounding box center [339, 221] width 83 height 19
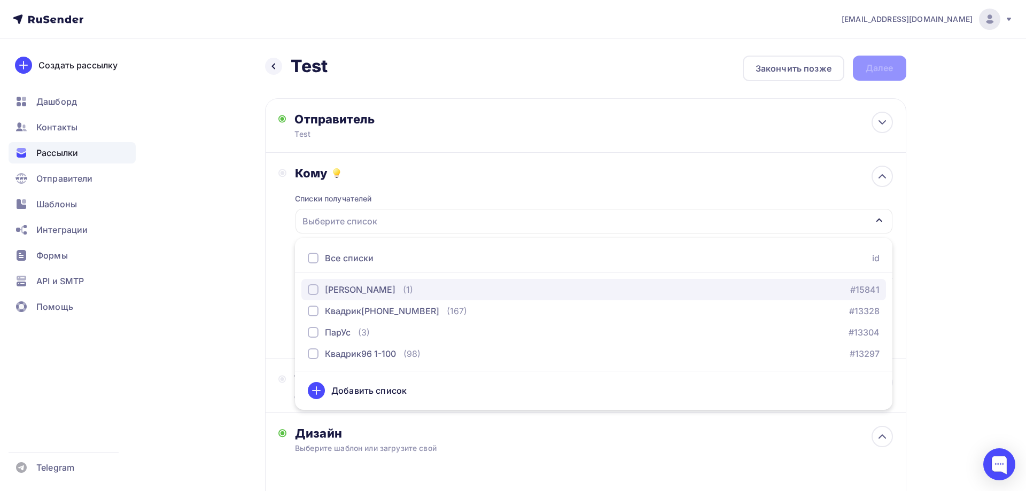
click at [335, 293] on div "Я (1)" at bounding box center [360, 289] width 105 height 13
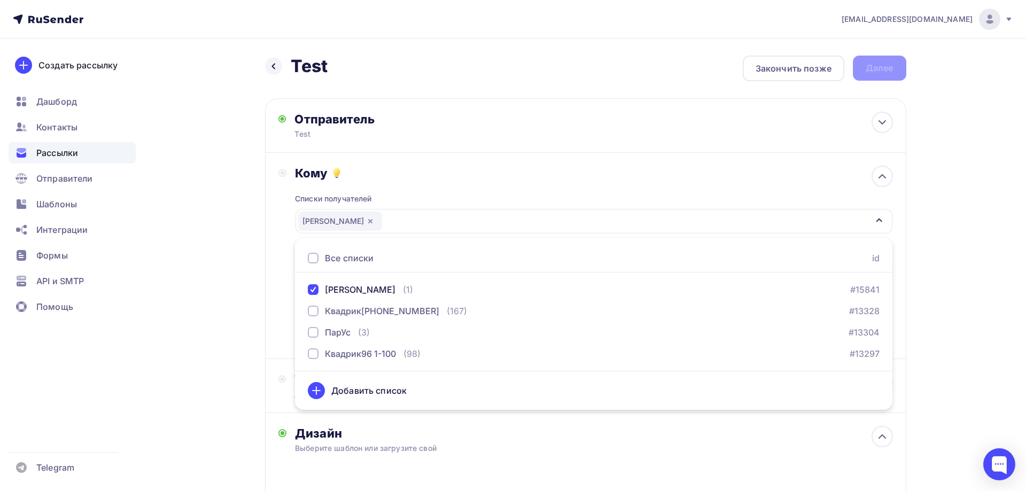
click at [251, 253] on div "Назад Test Test Закончить позже Далее Отправитель Test Email * sviridenko@ucoz-…" at bounding box center [513, 405] width 876 height 734
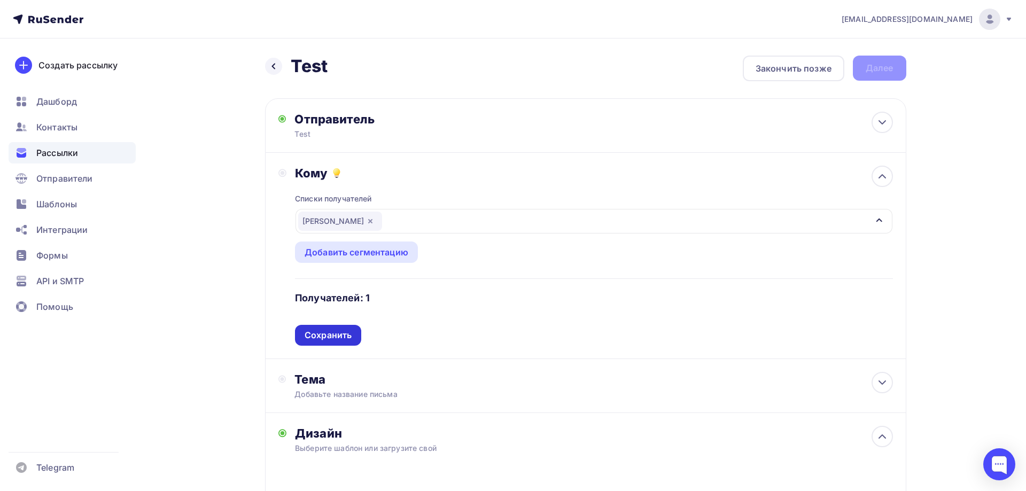
click at [337, 336] on div "Сохранить" at bounding box center [328, 335] width 47 height 12
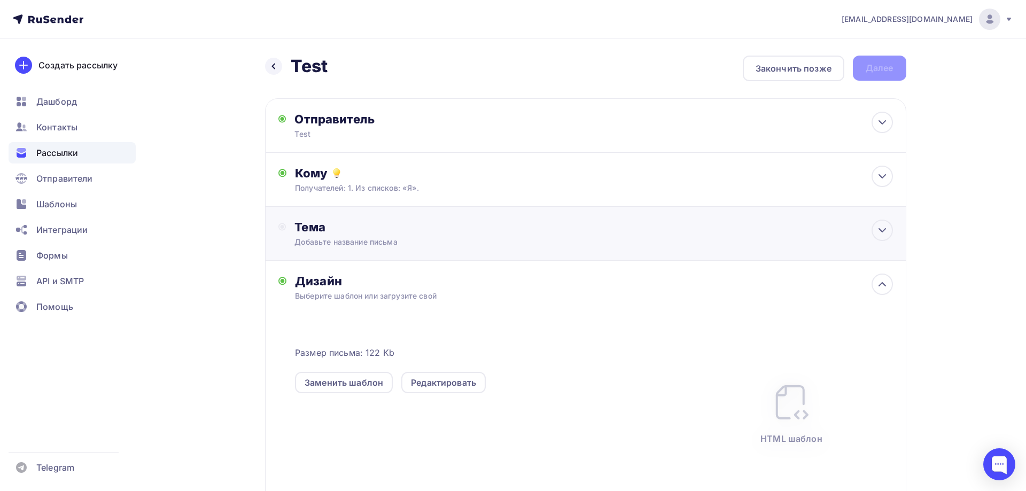
click at [327, 220] on div "Тема" at bounding box center [399, 227] width 211 height 15
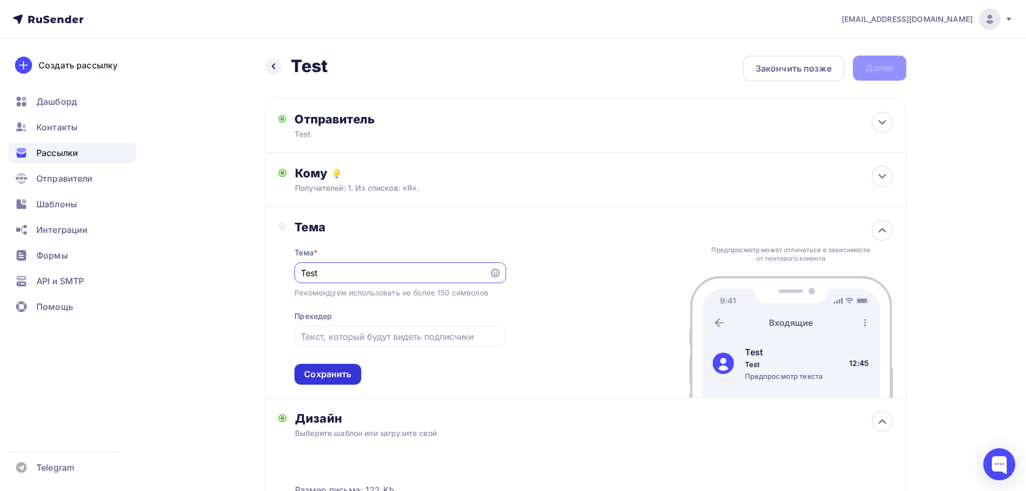
type input "Test"
click at [338, 384] on div "Сохранить" at bounding box center [327, 374] width 66 height 21
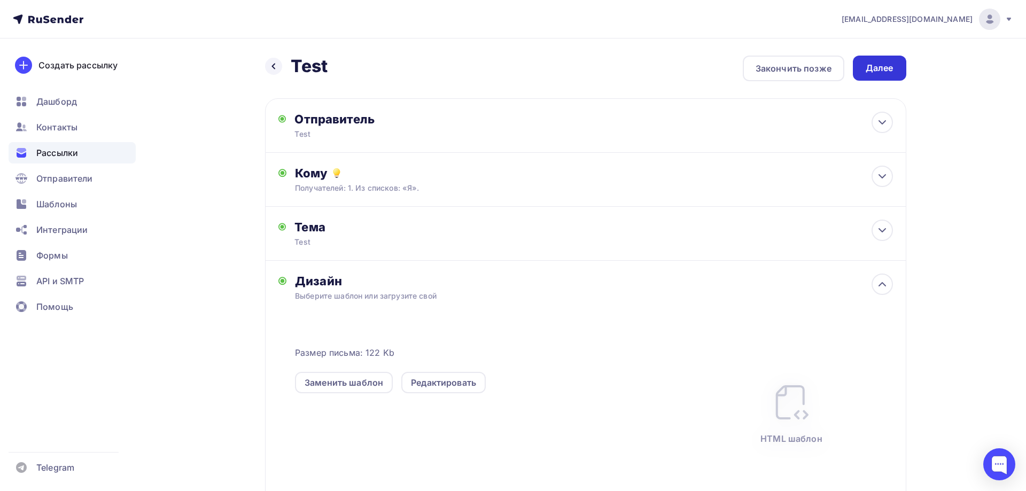
click at [892, 72] on div "Далее" at bounding box center [880, 68] width 28 height 12
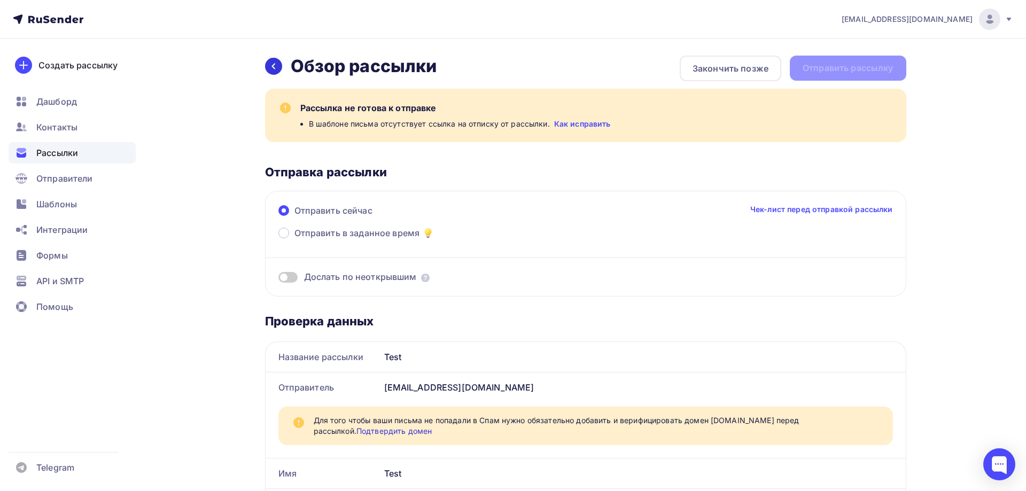
click at [272, 68] on icon at bounding box center [273, 66] width 9 height 9
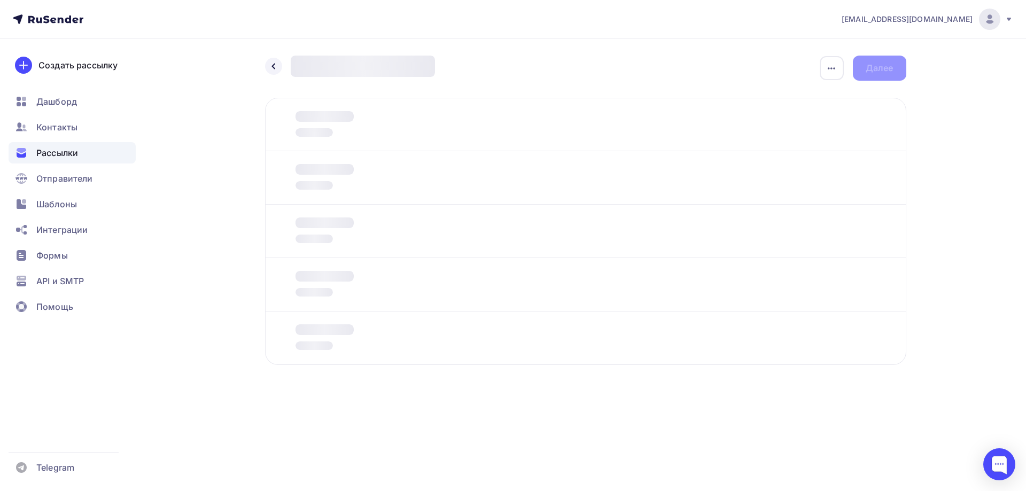
click at [272, 68] on icon at bounding box center [273, 66] width 9 height 9
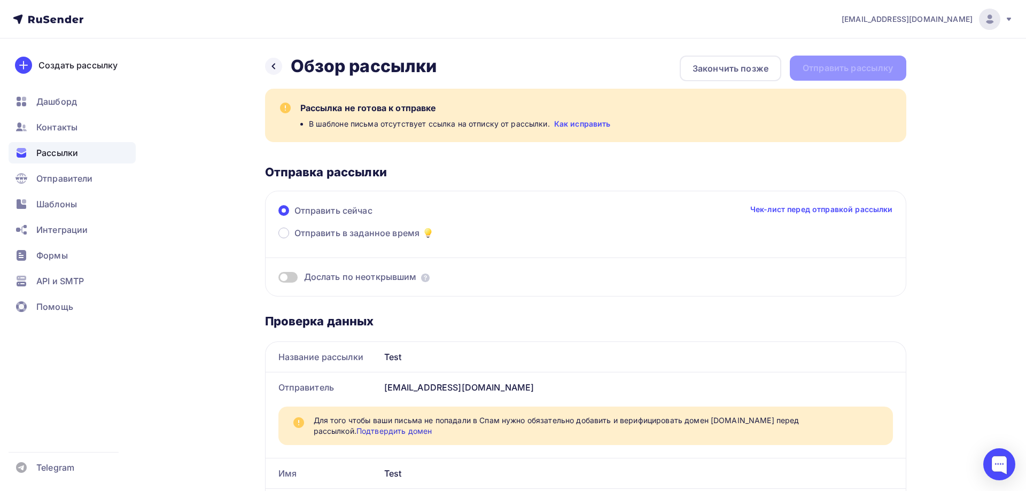
click at [272, 68] on icon at bounding box center [273, 66] width 9 height 9
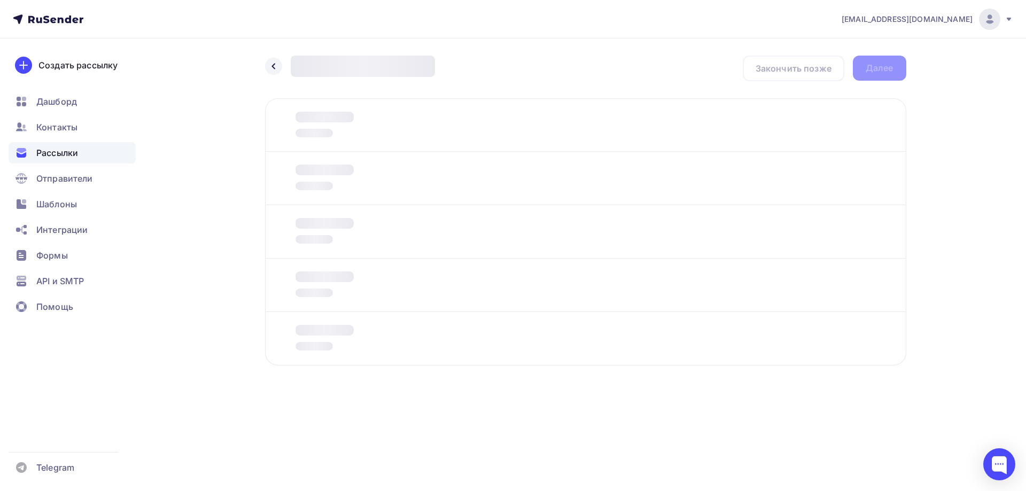
click at [272, 68] on icon at bounding box center [273, 66] width 9 height 9
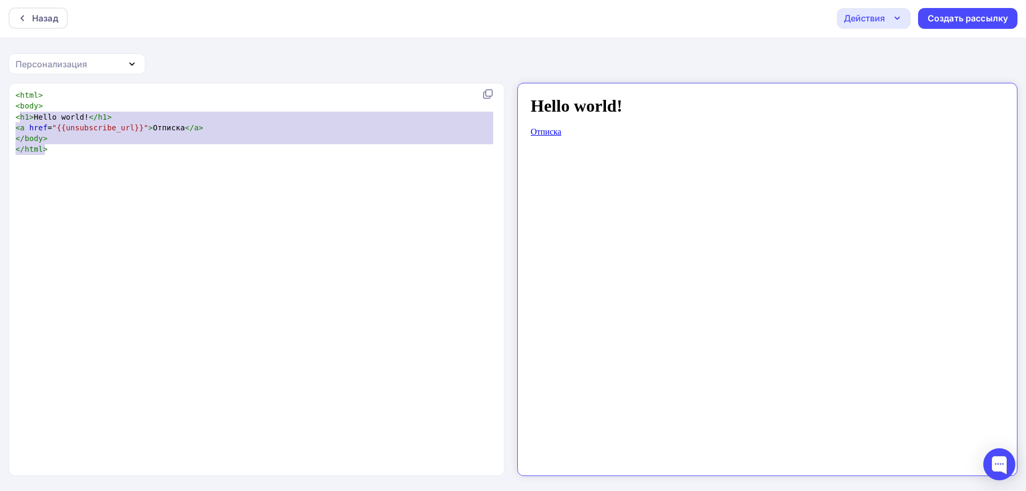
scroll to position [55, 28]
type textarea "<html> <body> <h1>Hello world!</h1> <a href="{{unsubscribe_url}}">Отписка</a> <…"
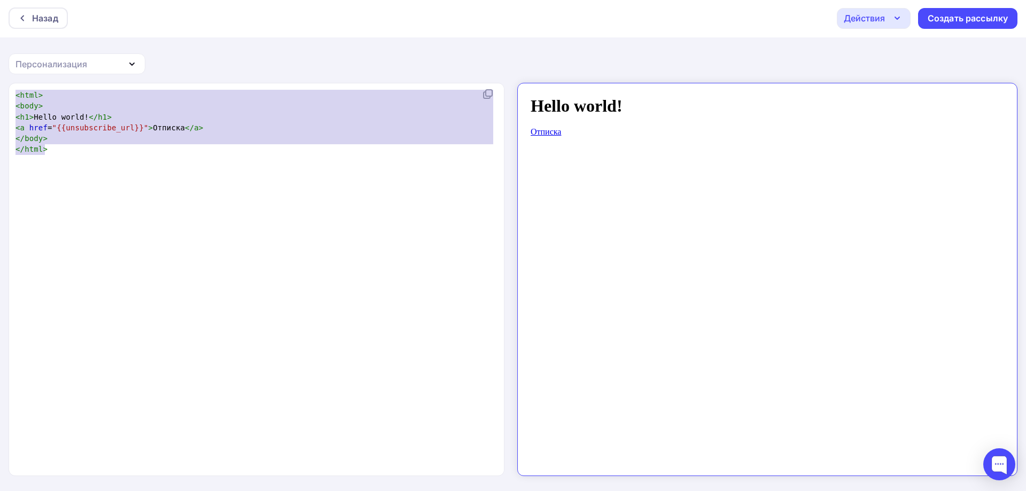
drag, startPoint x: 84, startPoint y: 153, endPoint x: 9, endPoint y: 96, distance: 95.0
click at [9, 96] on div "<html> <body> <h1>Hello world!</h1> <a href="{{unsubscribe_url}}">Отписка</a> <…" at bounding box center [257, 279] width 496 height 393
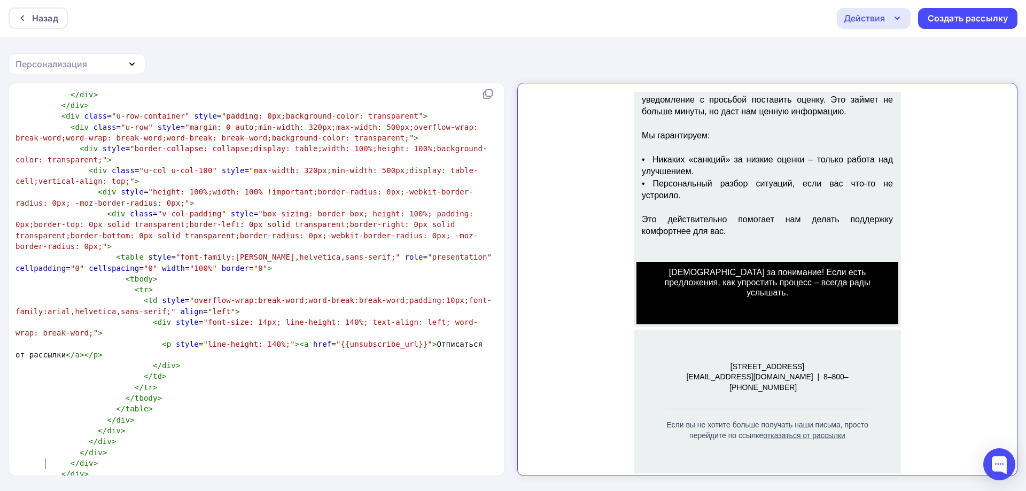
scroll to position [0, 0]
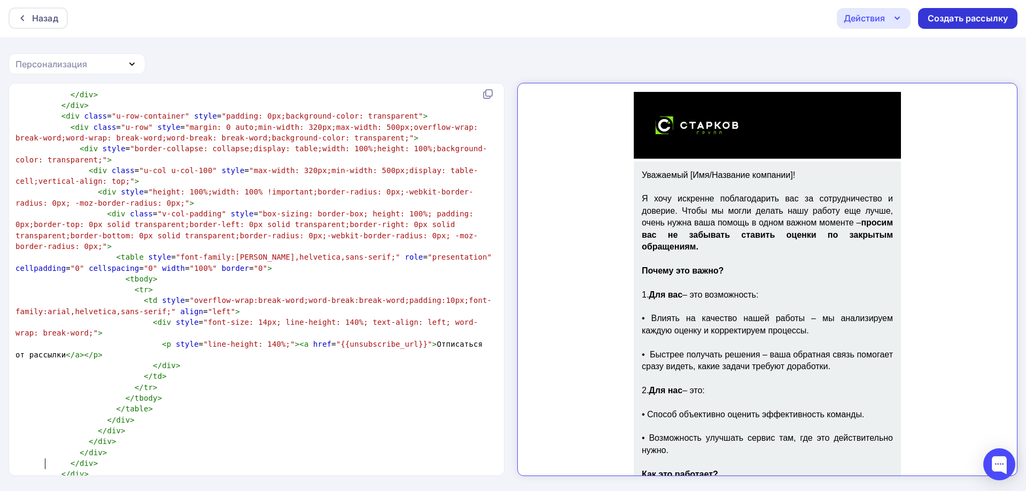
click at [956, 19] on div "Создать рассылку" at bounding box center [968, 18] width 80 height 12
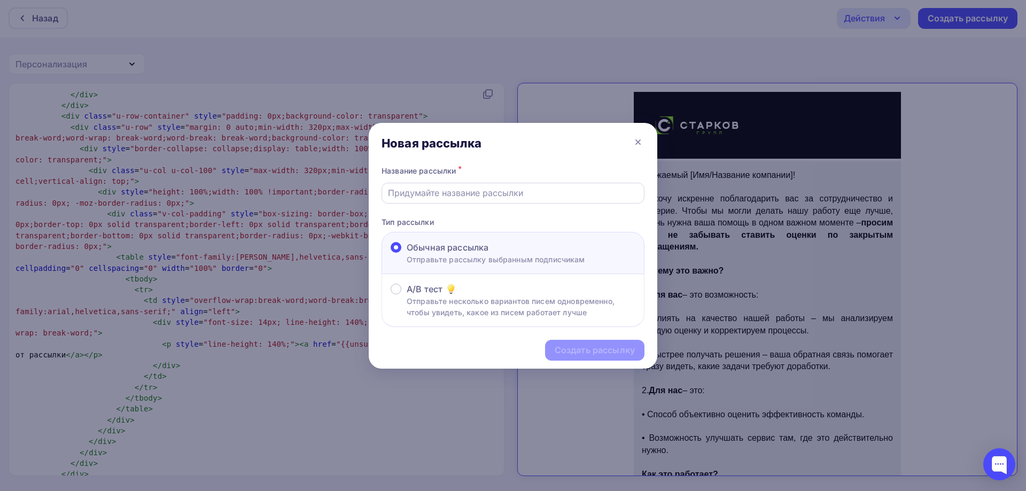
click at [447, 196] on input "text" at bounding box center [513, 193] width 251 height 13
type input "Test"
click at [576, 356] on div "Создать рассылку" at bounding box center [595, 350] width 80 height 12
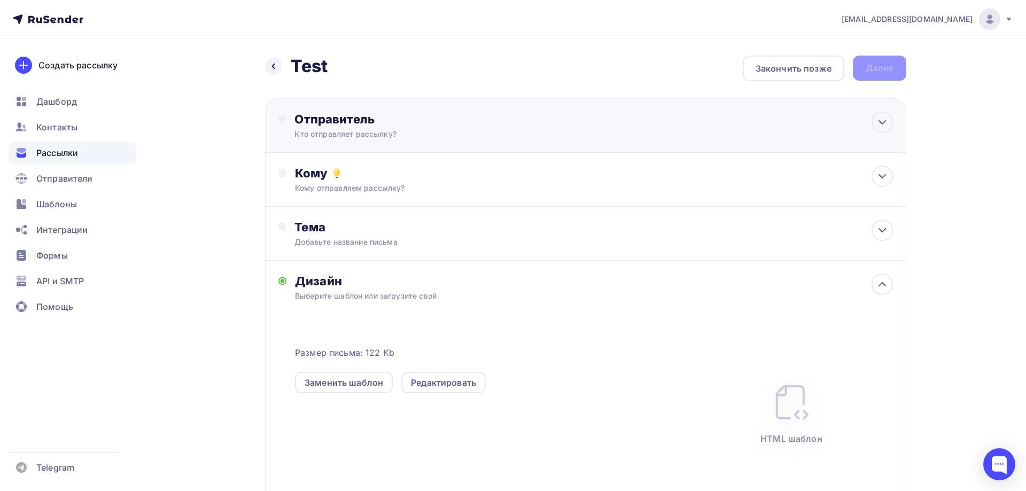
click at [379, 116] on div "Отправитель" at bounding box center [409, 119] width 231 height 15
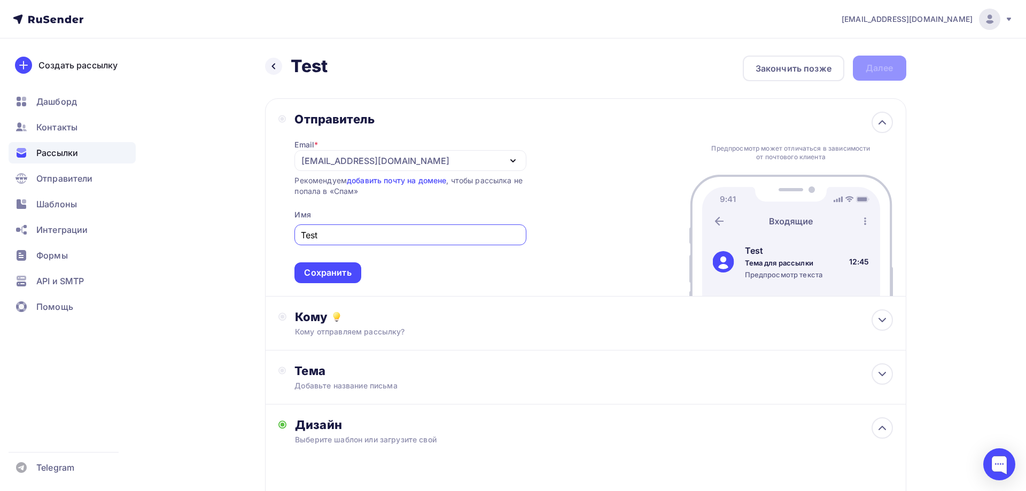
type input "Test"
click at [337, 270] on div "Сохранить" at bounding box center [327, 273] width 47 height 12
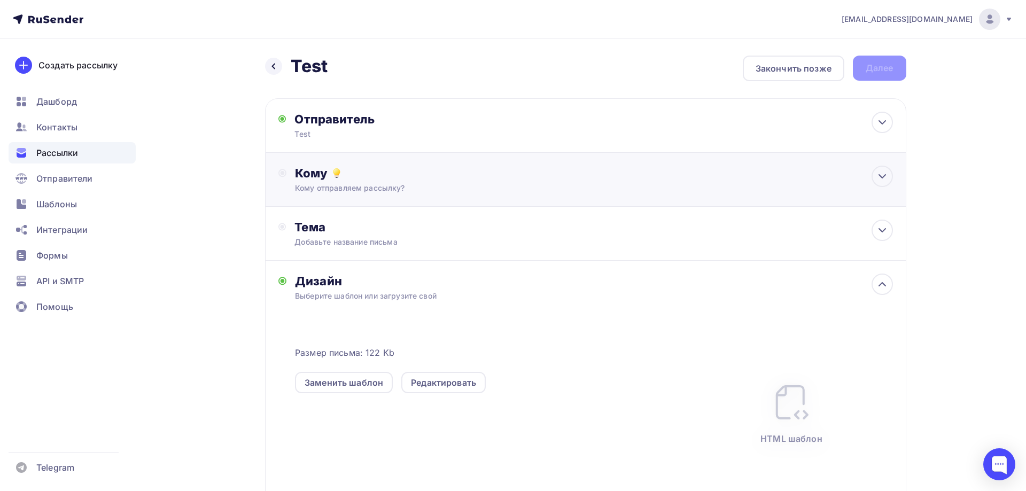
click at [343, 197] on div "Кому Кому отправляем рассылку? Списки получателей Выберите список Все списки id…" at bounding box center [585, 180] width 641 height 54
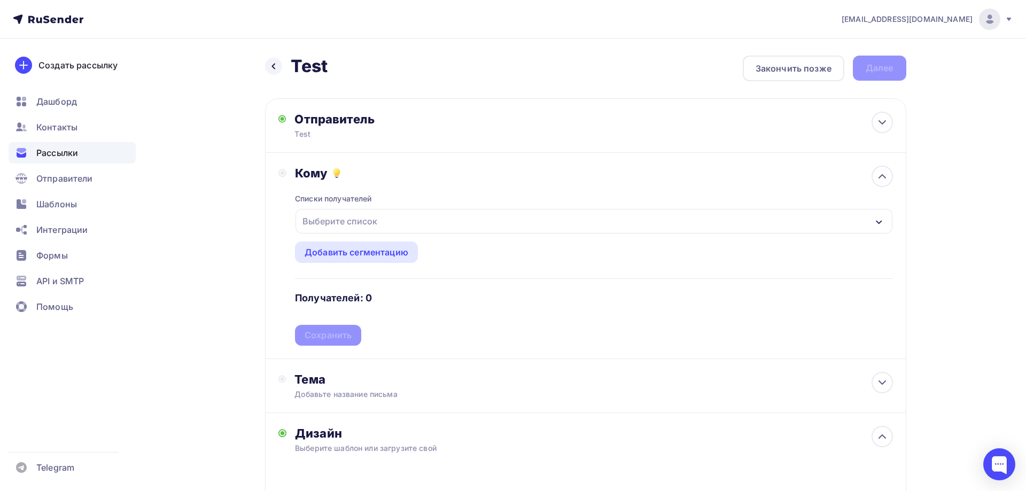
click at [316, 228] on div "Выберите список" at bounding box center [339, 221] width 83 height 19
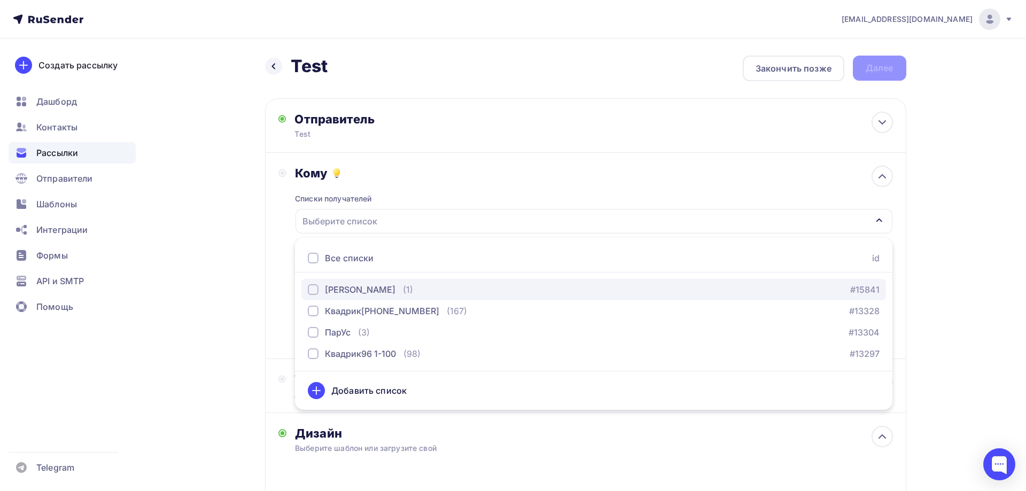
click at [331, 296] on button "Я (1) #15841" at bounding box center [593, 289] width 585 height 21
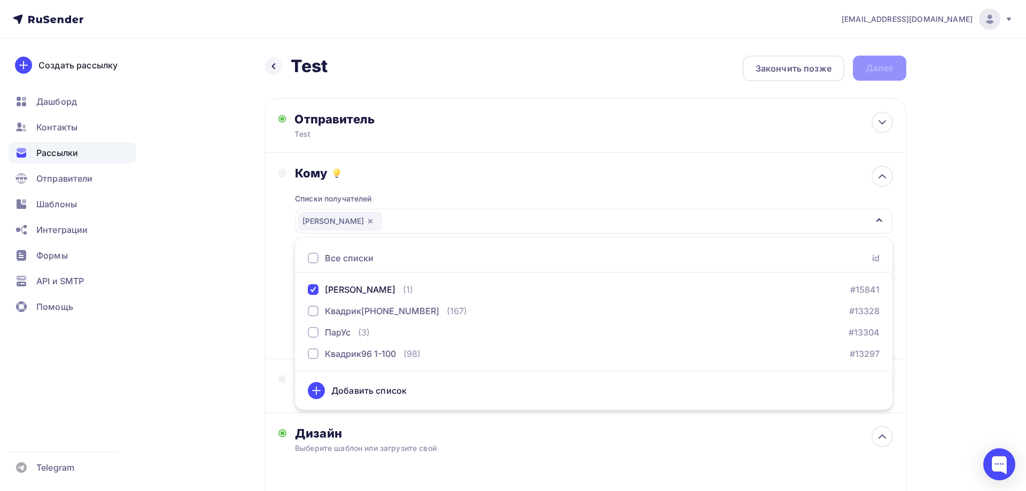
click at [237, 255] on div "Назад Test Test Закончить позже Далее Отправитель Test Email * sviridenko@ucoz-…" at bounding box center [513, 405] width 876 height 734
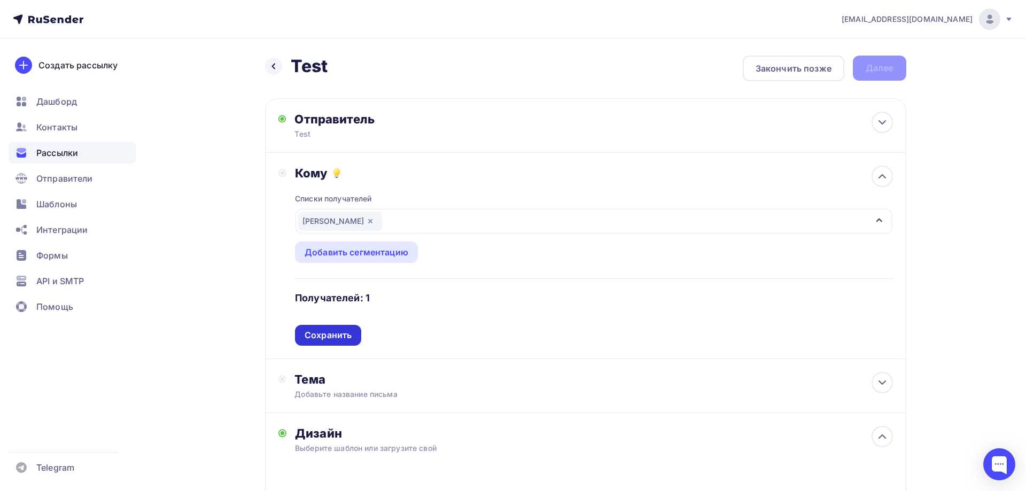
click at [332, 333] on div "Сохранить" at bounding box center [328, 335] width 47 height 12
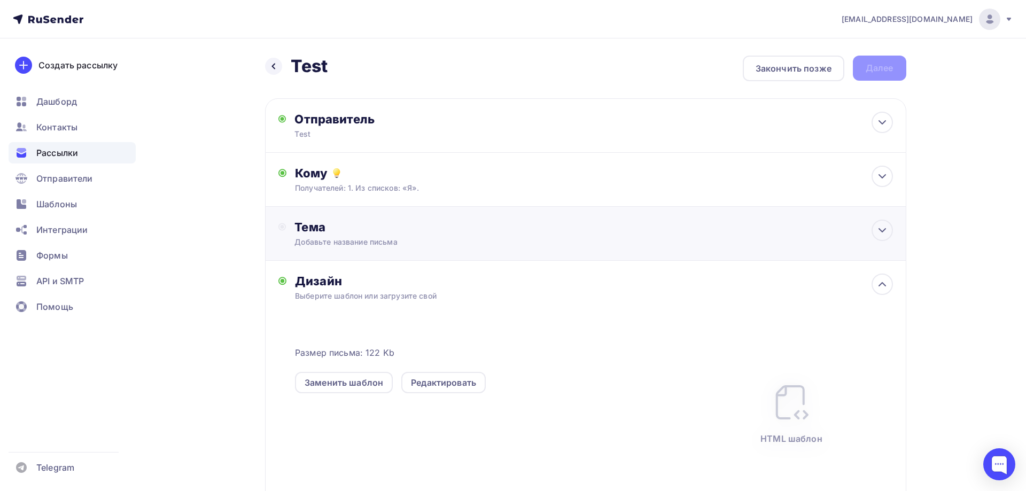
click at [334, 236] on div "Тема Добавьте название письма Тема * Рекомендуем использовать не более 150 симв…" at bounding box center [399, 234] width 211 height 28
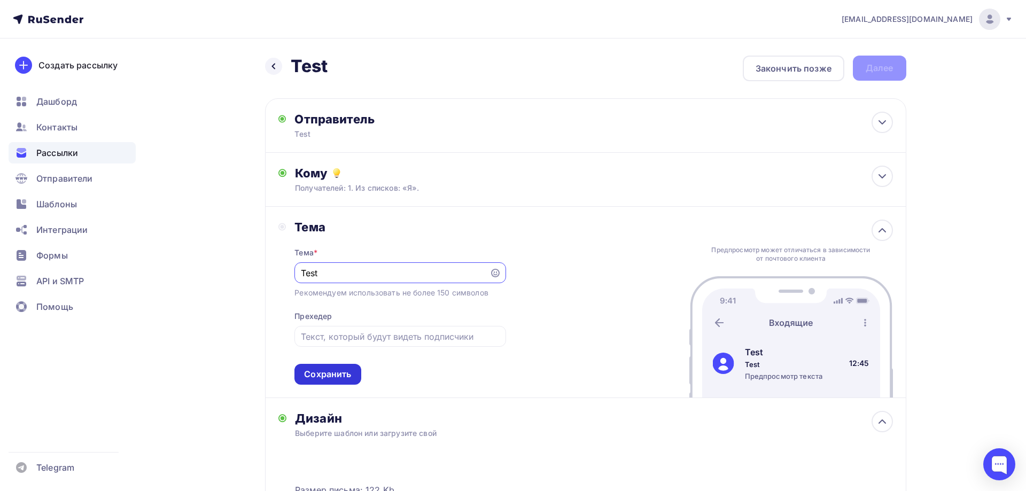
type input "Test"
click at [332, 376] on div "Сохранить" at bounding box center [327, 374] width 47 height 12
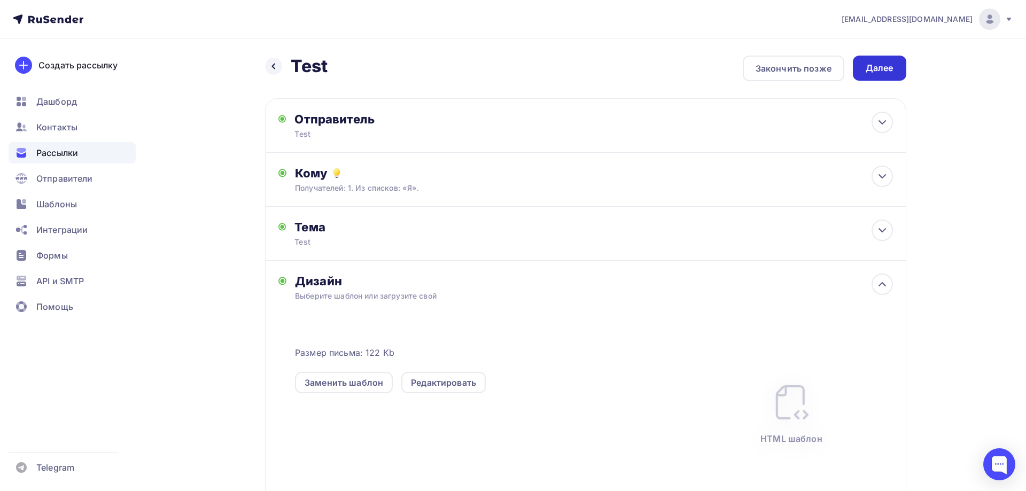
click at [874, 72] on div "Далее" at bounding box center [880, 68] width 28 height 12
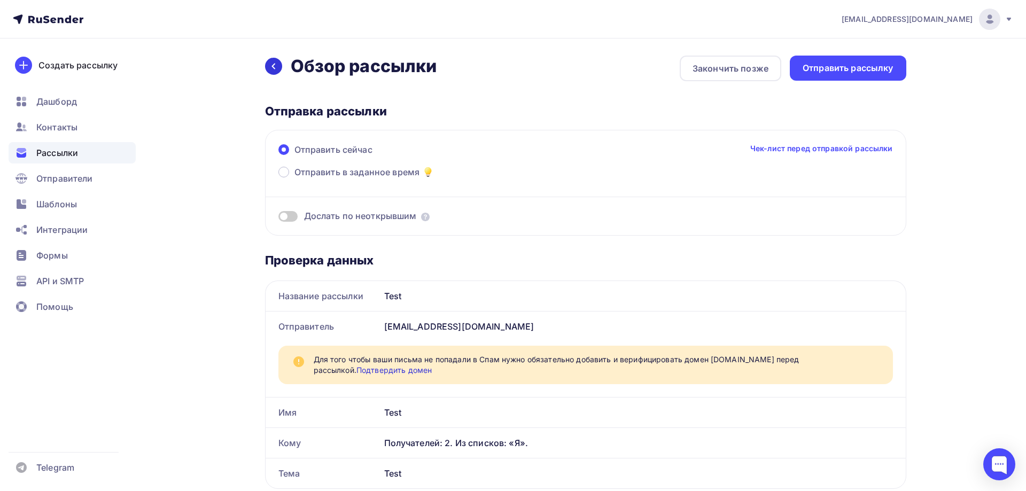
click at [273, 64] on icon at bounding box center [273, 66] width 9 height 9
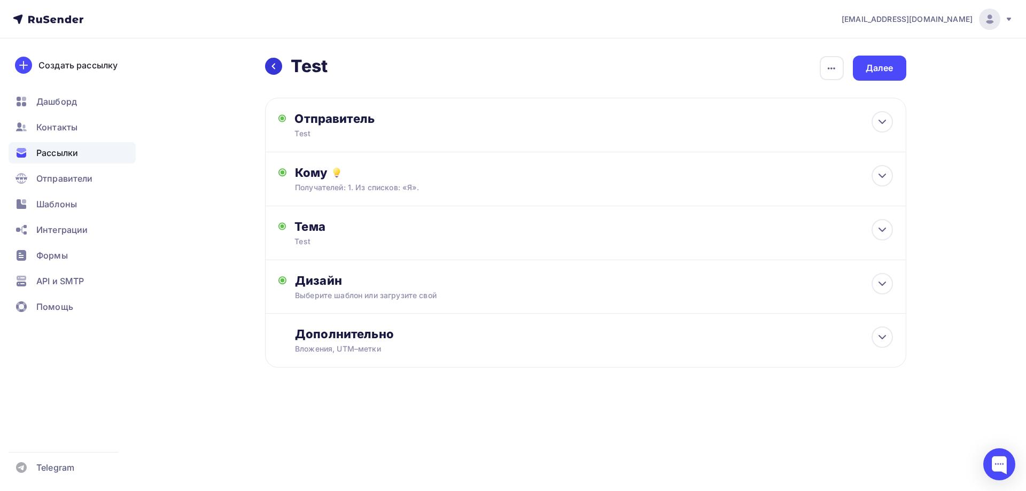
click at [272, 64] on icon at bounding box center [273, 66] width 9 height 9
